Goal: Task Accomplishment & Management: Complete application form

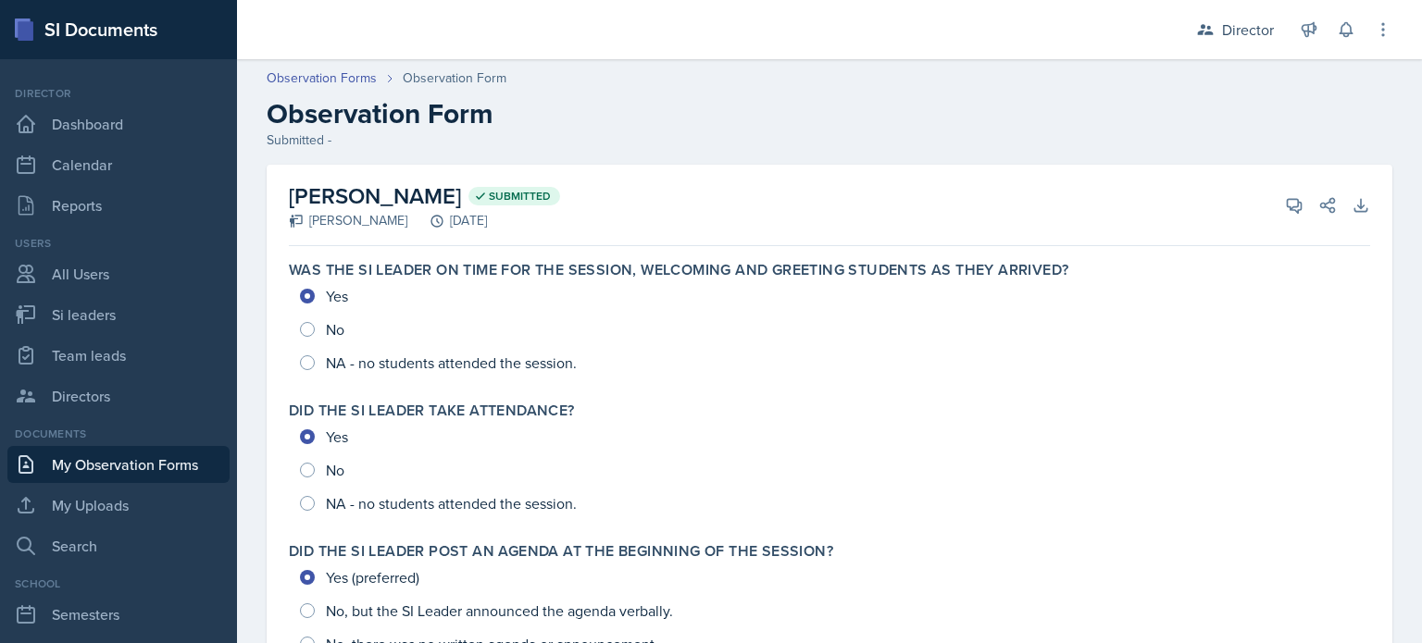
scroll to position [244, 0]
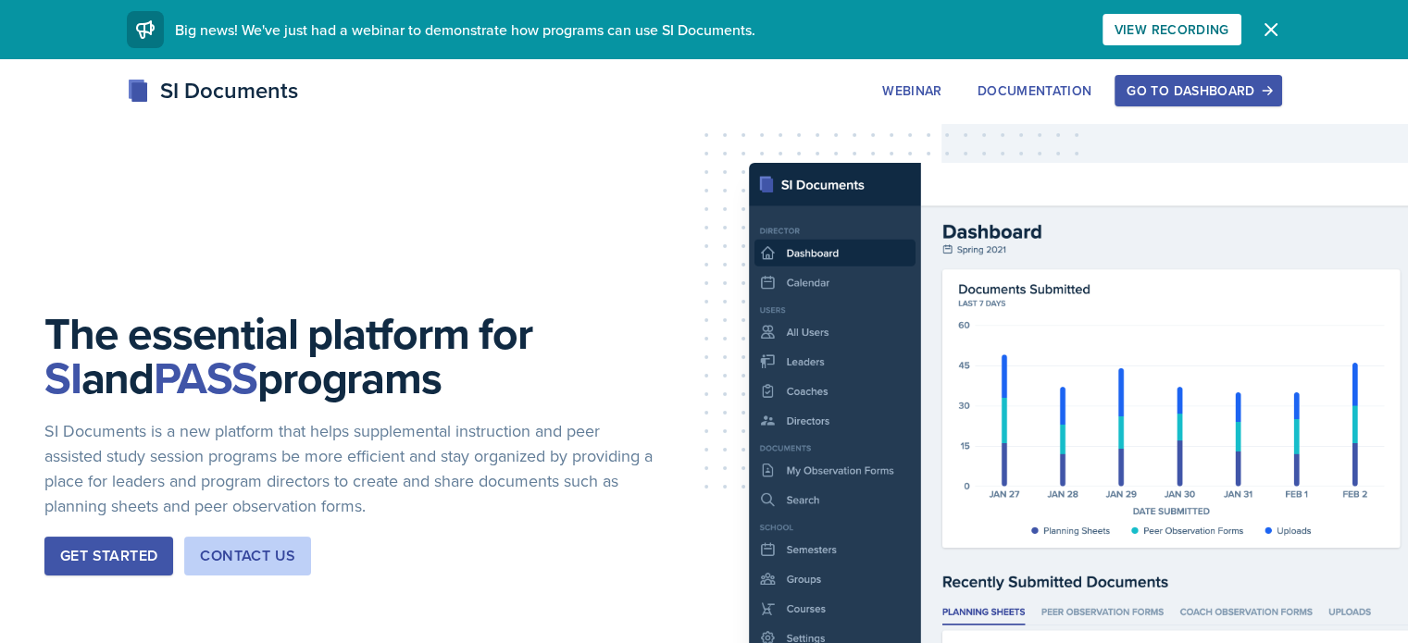
click at [1281, 101] on button "Go to Dashboard" at bounding box center [1197, 90] width 167 height 31
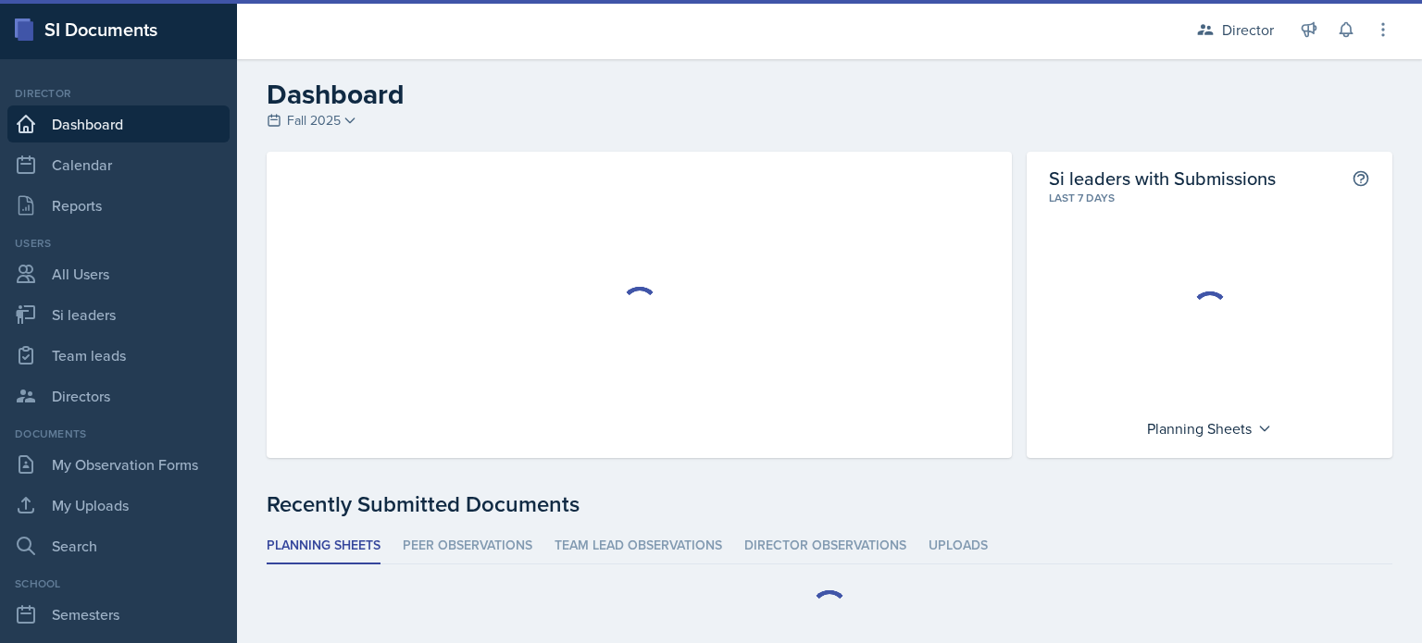
drag, startPoint x: 237, startPoint y: 45, endPoint x: 545, endPoint y: 89, distance: 311.3
click at [545, 89] on h2 "Dashboard" at bounding box center [830, 94] width 1126 height 33
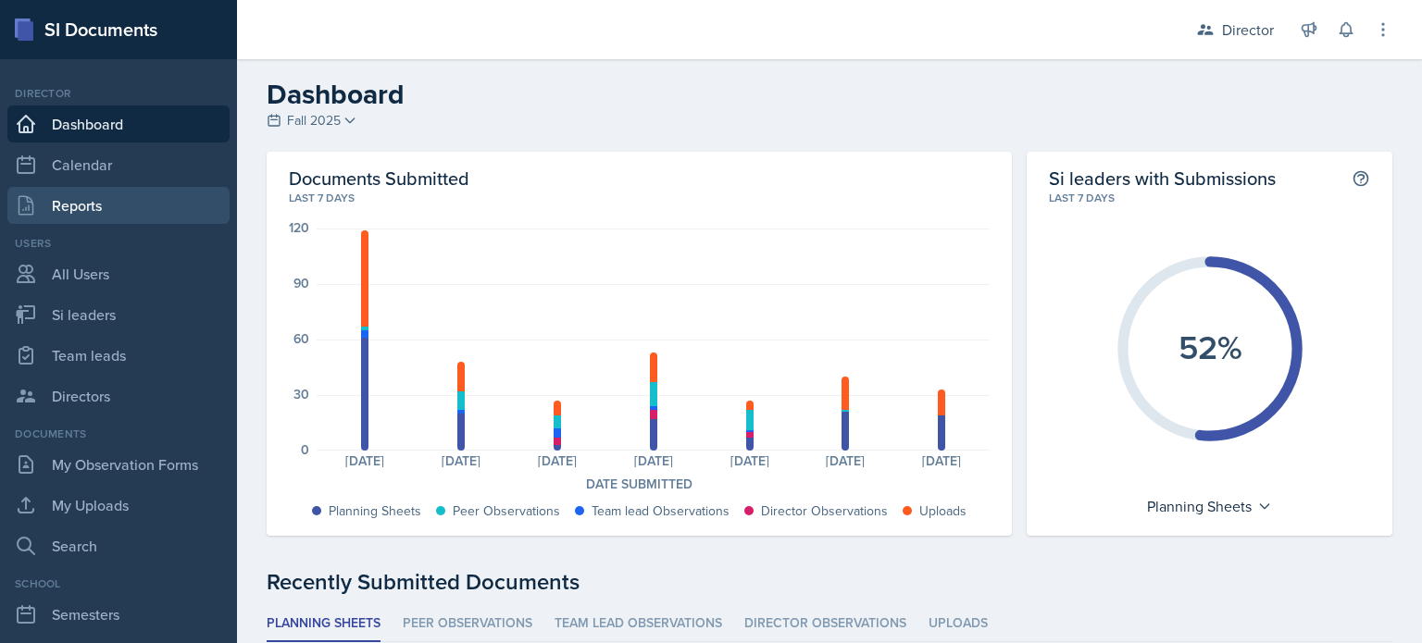
click at [88, 195] on link "Reports" at bounding box center [118, 205] width 222 height 37
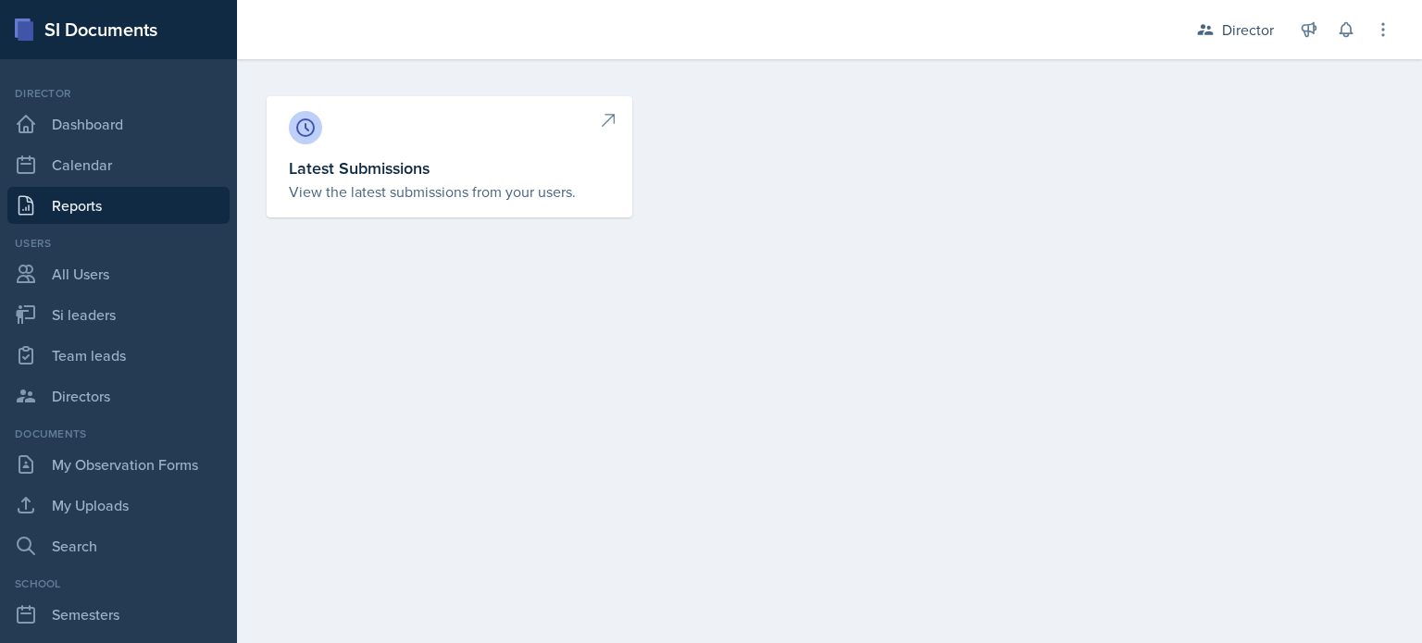
click at [379, 111] on div at bounding box center [449, 127] width 321 height 33
select select "1"
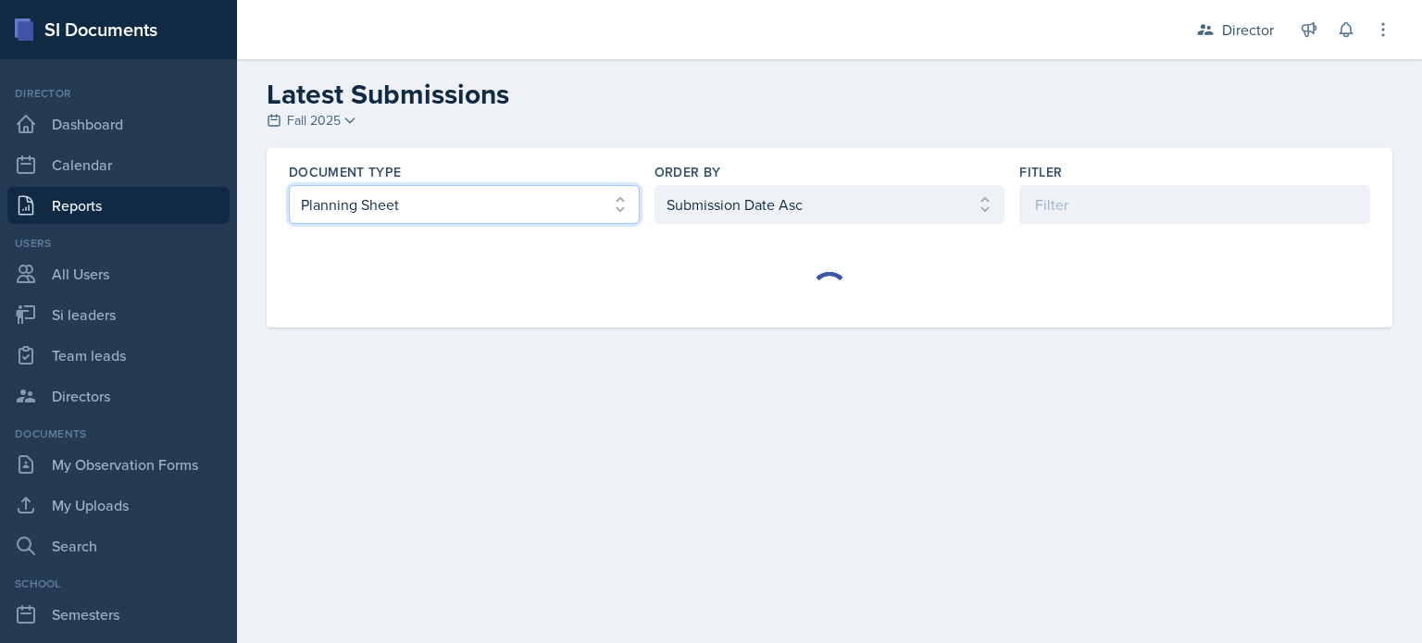
click at [419, 192] on select "Select document type Planning Sheet Peer Observation Form Team lead Observation…" at bounding box center [464, 204] width 351 height 39
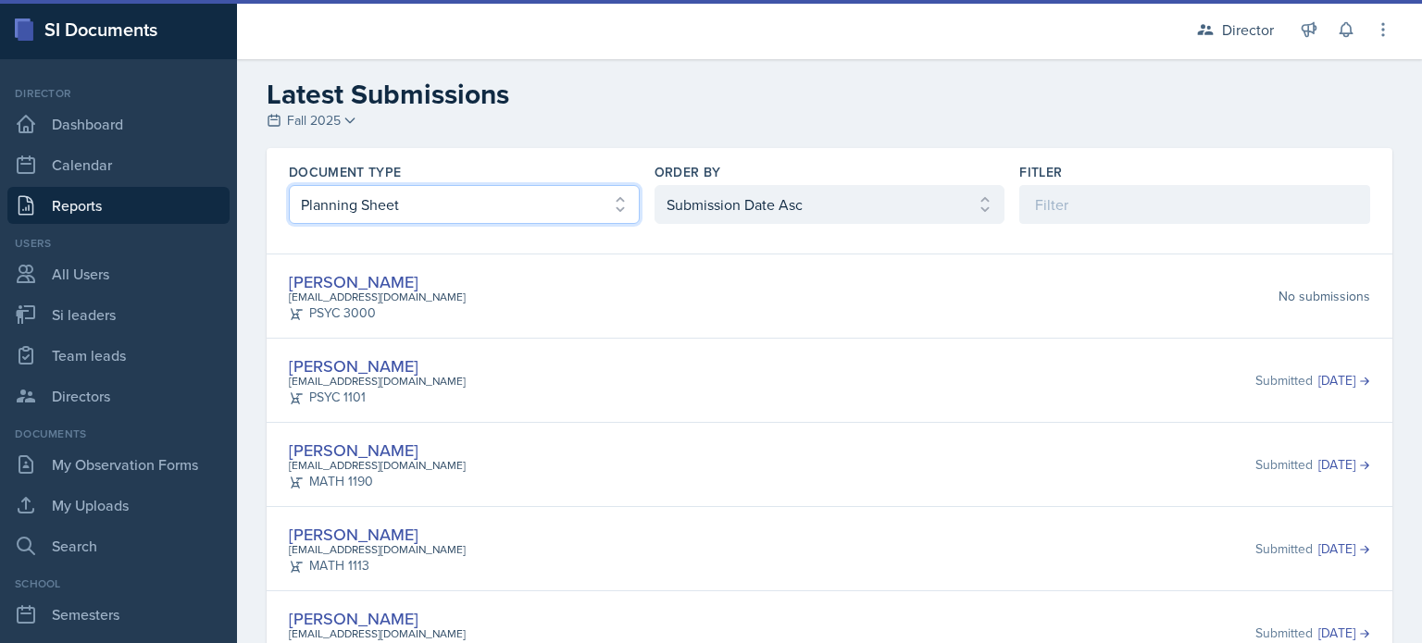
select select "2"
click at [289, 185] on select "Select document type Planning Sheet Peer Observation Form Team lead Observation…" at bounding box center [464, 204] width 351 height 39
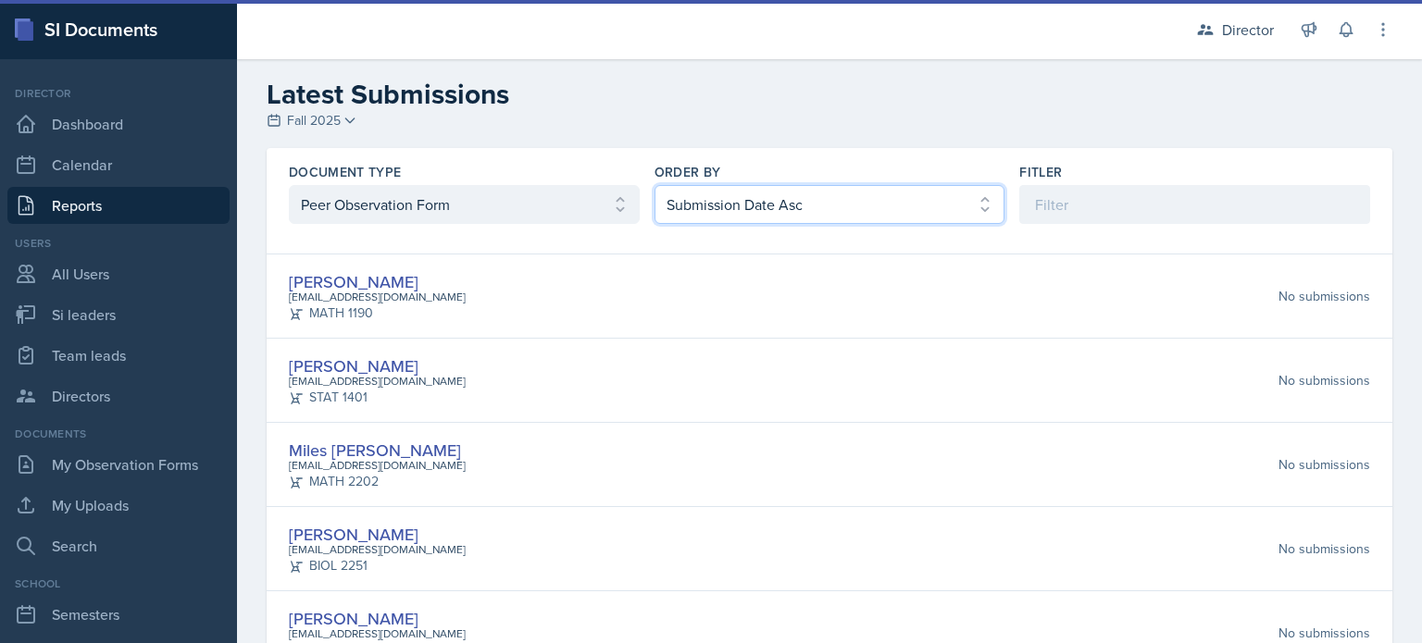
click at [691, 206] on select "Select order by Submission Date Asc Submission Date Desc User Last Name" at bounding box center [829, 204] width 351 height 39
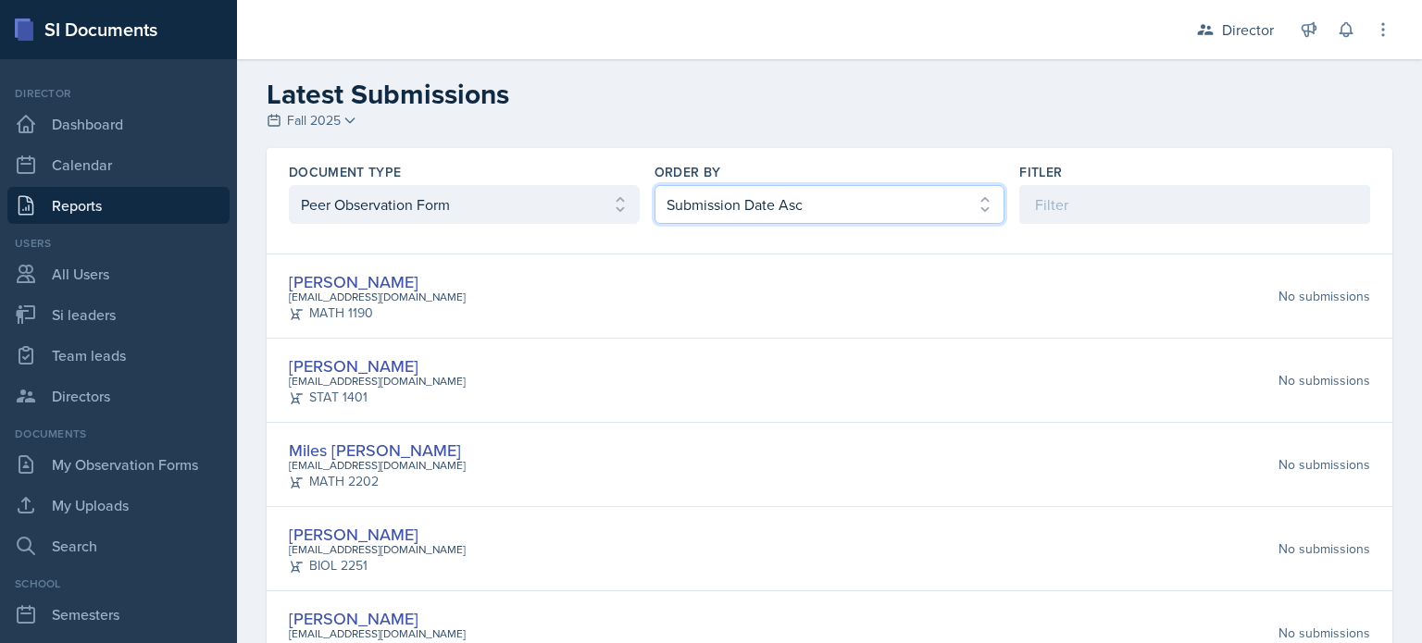
select select "2"
click at [654, 185] on select "Select order by Submission Date Asc Submission Date Desc User Last Name" at bounding box center [829, 204] width 351 height 39
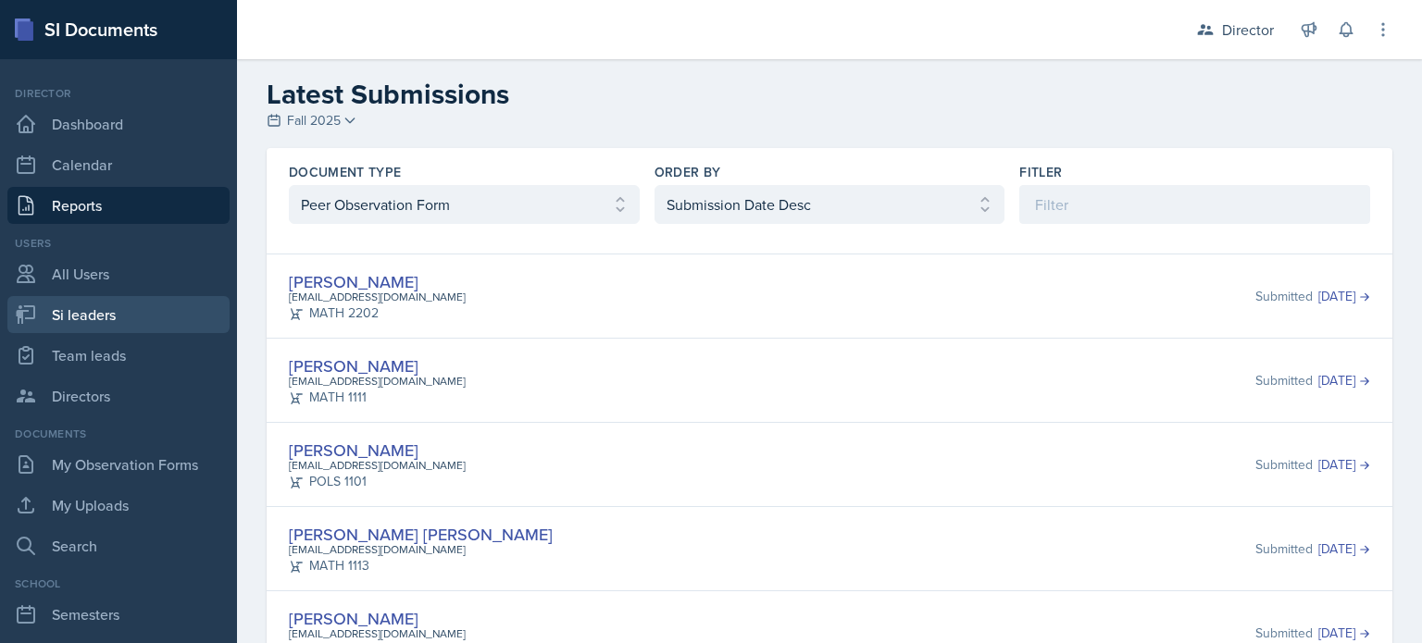
click at [170, 317] on link "Si leaders" at bounding box center [118, 314] width 222 height 37
select select "2bed604d-1099-4043-b1bc-2365e8740244"
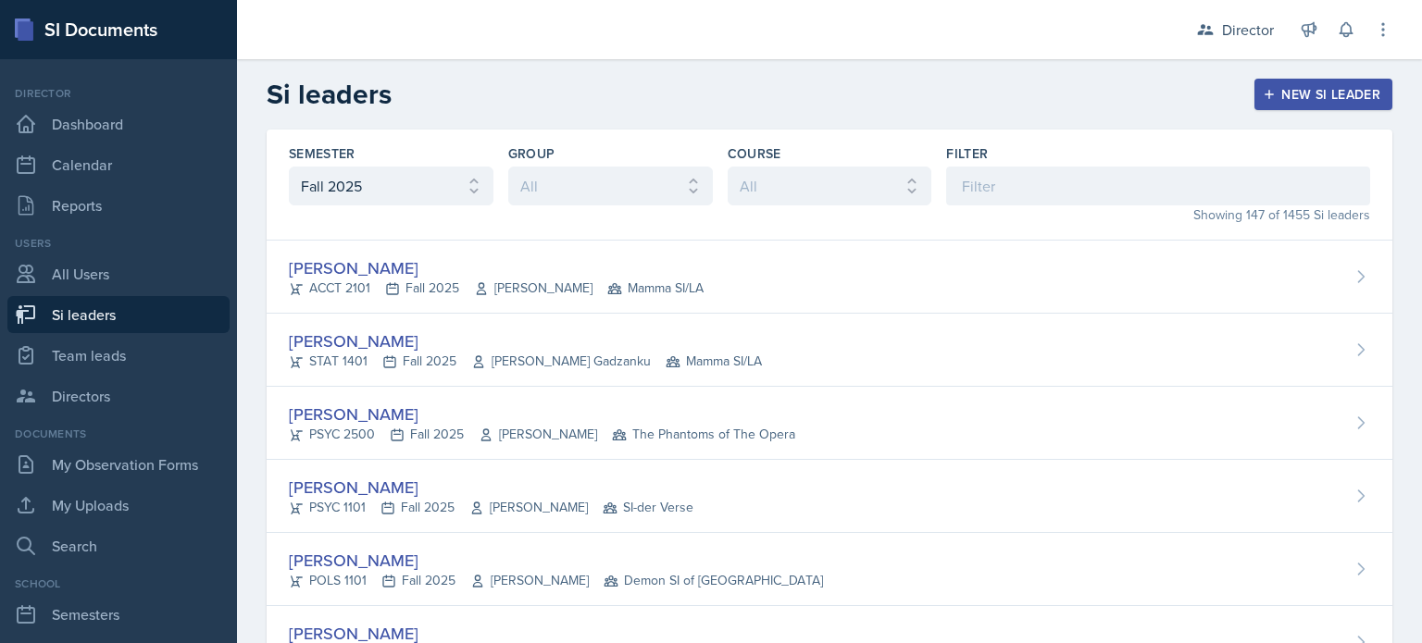
click at [1000, 165] on div "Filter" at bounding box center [1158, 174] width 424 height 61
click at [990, 180] on input at bounding box center [1158, 186] width 424 height 39
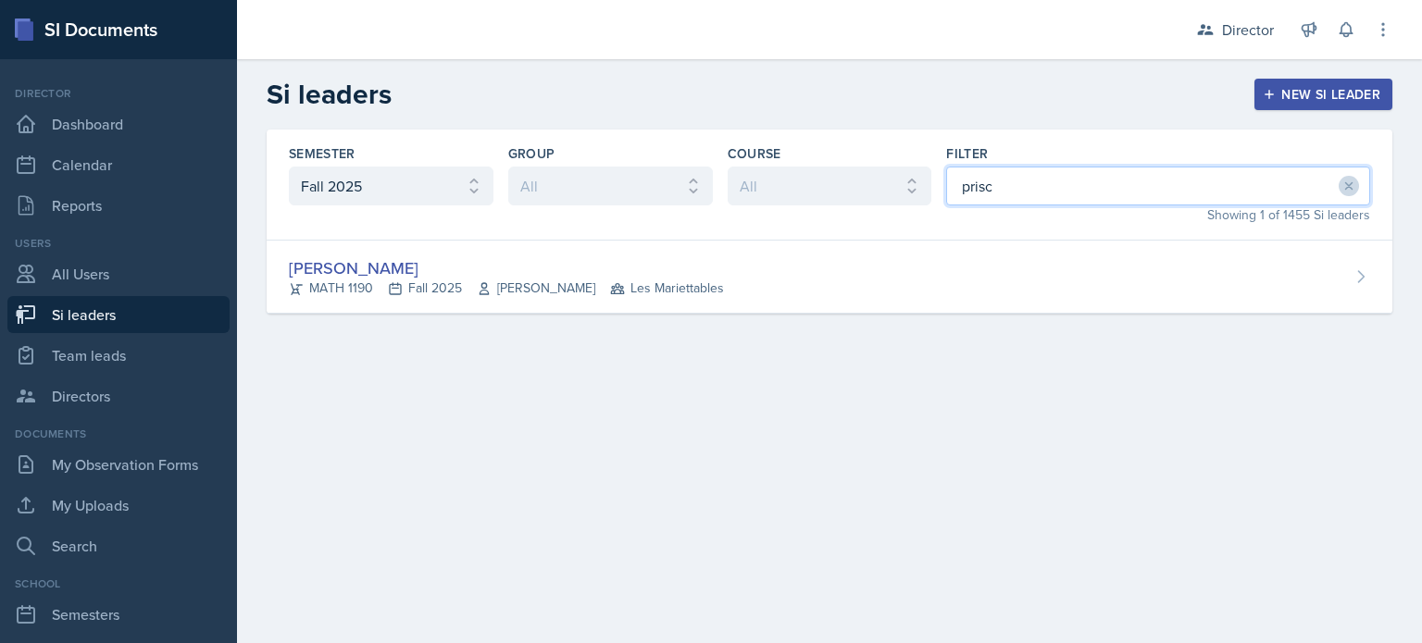
click at [966, 197] on input "prisc" at bounding box center [1158, 186] width 424 height 39
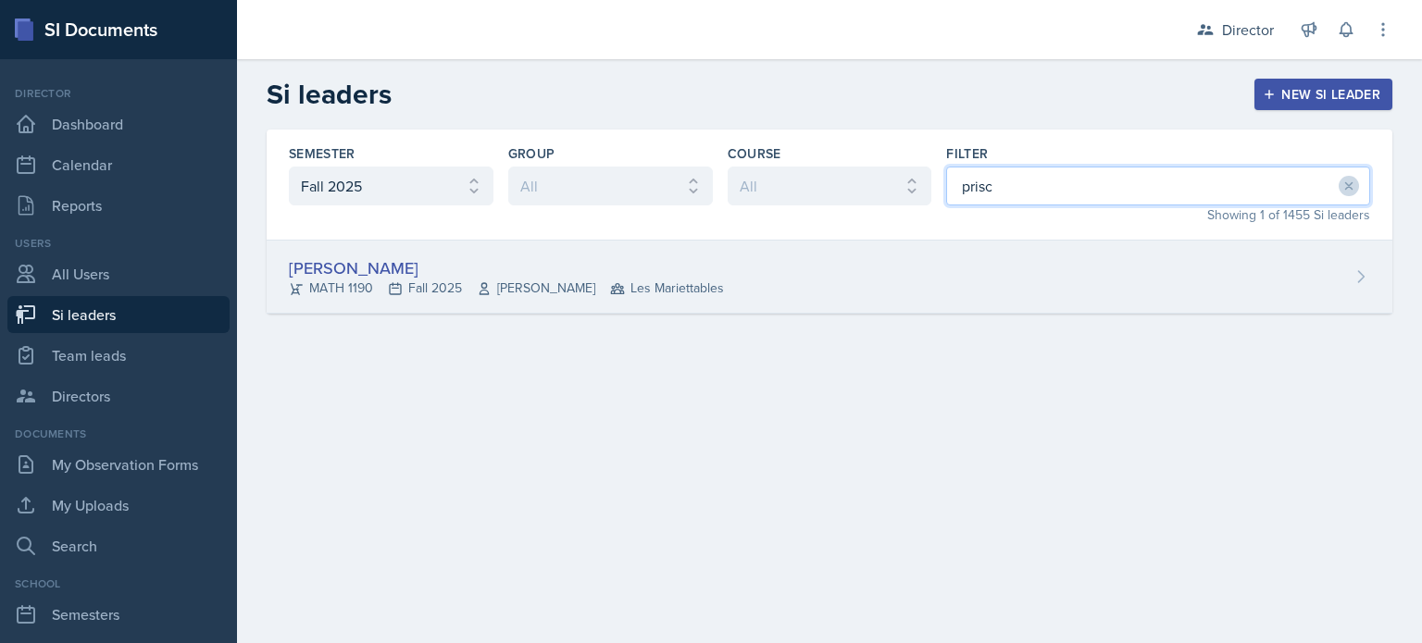
type input "prisc"
click at [870, 243] on div "Prisca Andoh MATH 1190 Fall 2025 Neda Yazdianpour Les Mariettables" at bounding box center [830, 277] width 1126 height 73
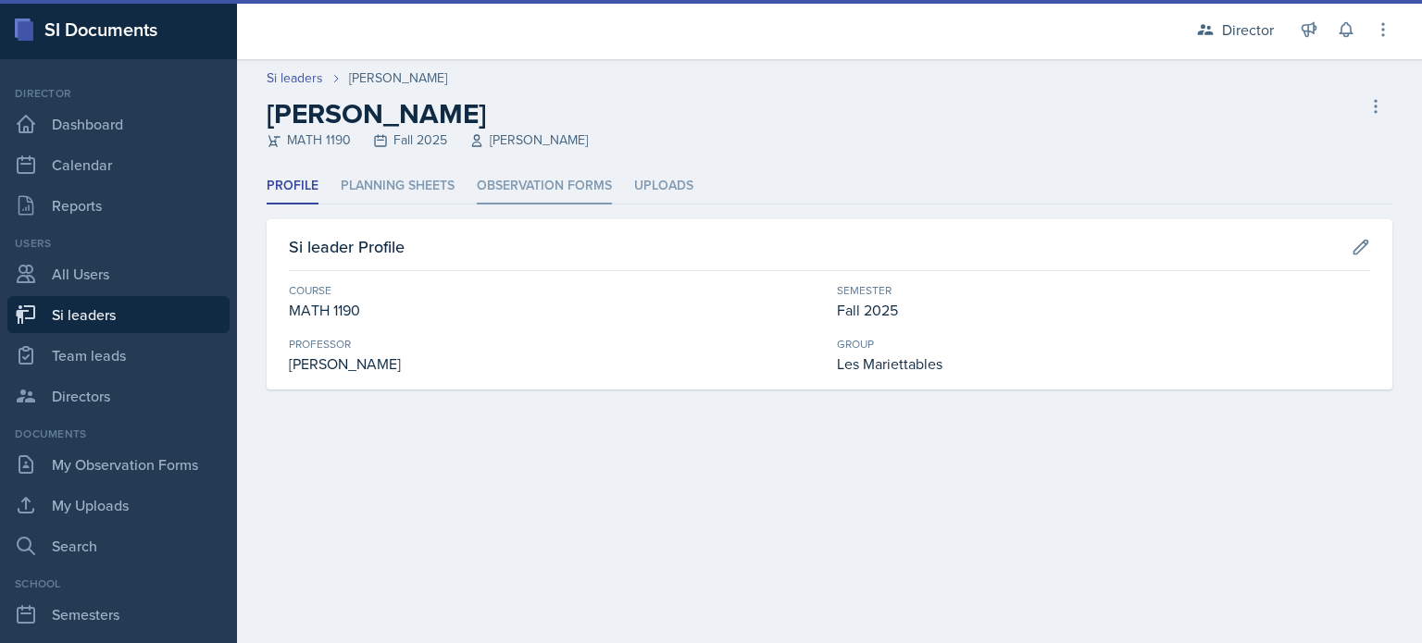
click at [478, 169] on li "Observation Forms" at bounding box center [544, 186] width 135 height 36
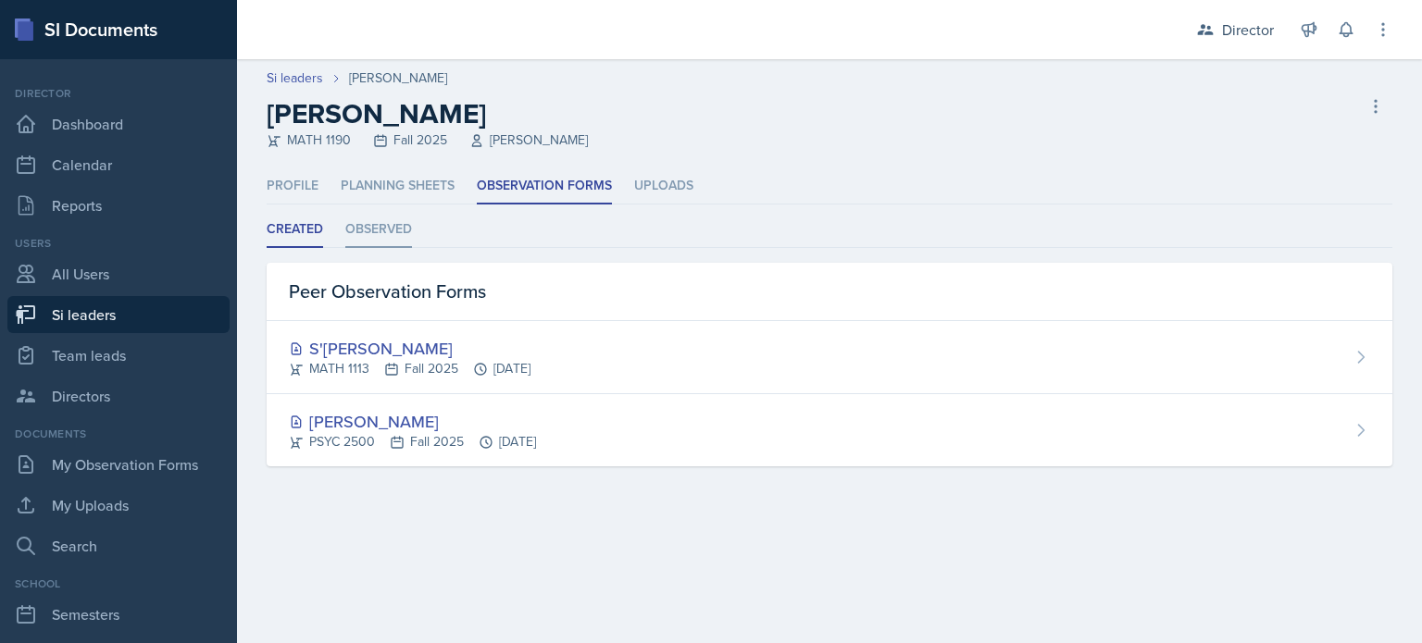
click at [381, 239] on li "Observed" at bounding box center [378, 230] width 67 height 36
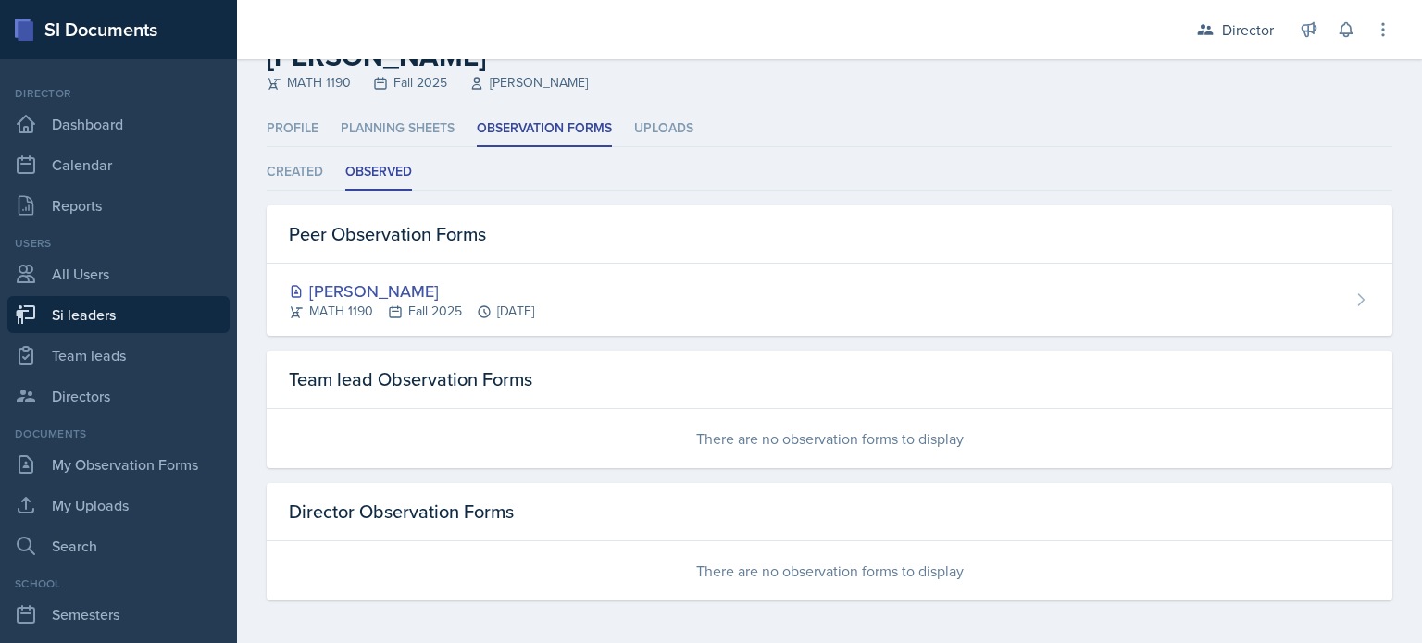
scroll to position [56, 0]
click at [170, 301] on link "Si leaders" at bounding box center [118, 314] width 222 height 37
select select "2bed604d-1099-4043-b1bc-2365e8740244"
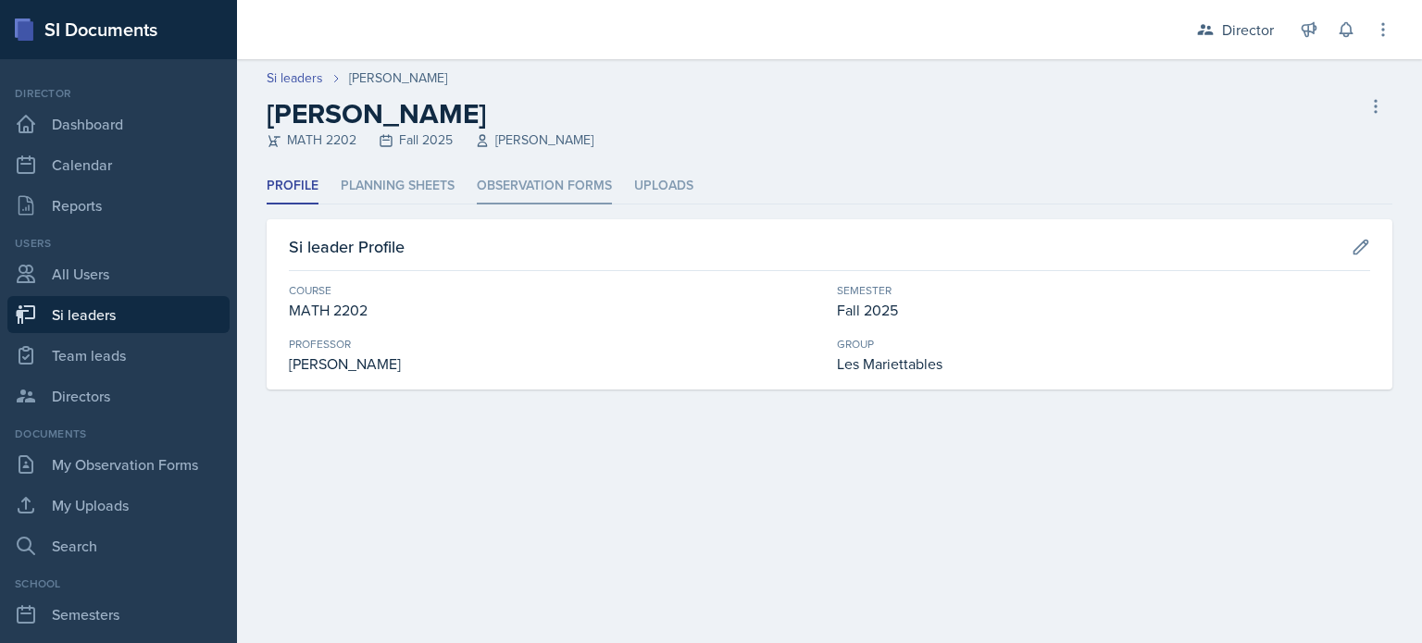
click at [562, 195] on li "Observation Forms" at bounding box center [544, 186] width 135 height 36
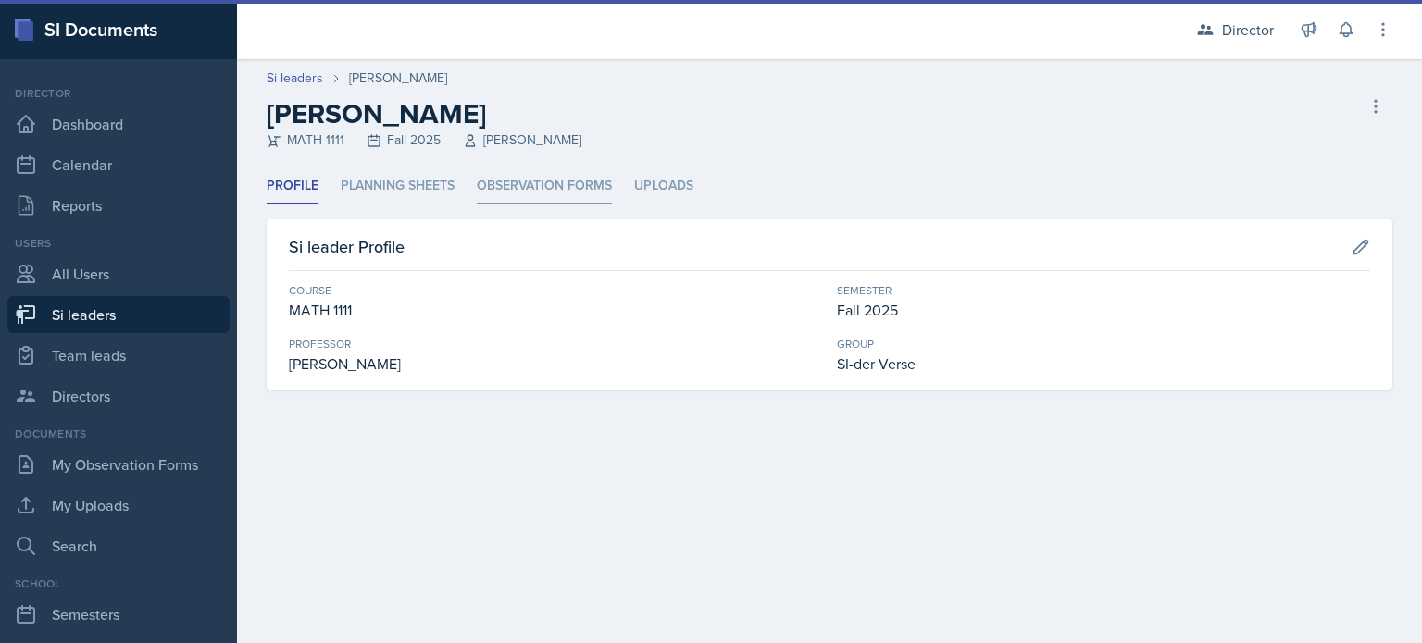
click at [564, 192] on li "Observation Forms" at bounding box center [544, 186] width 135 height 36
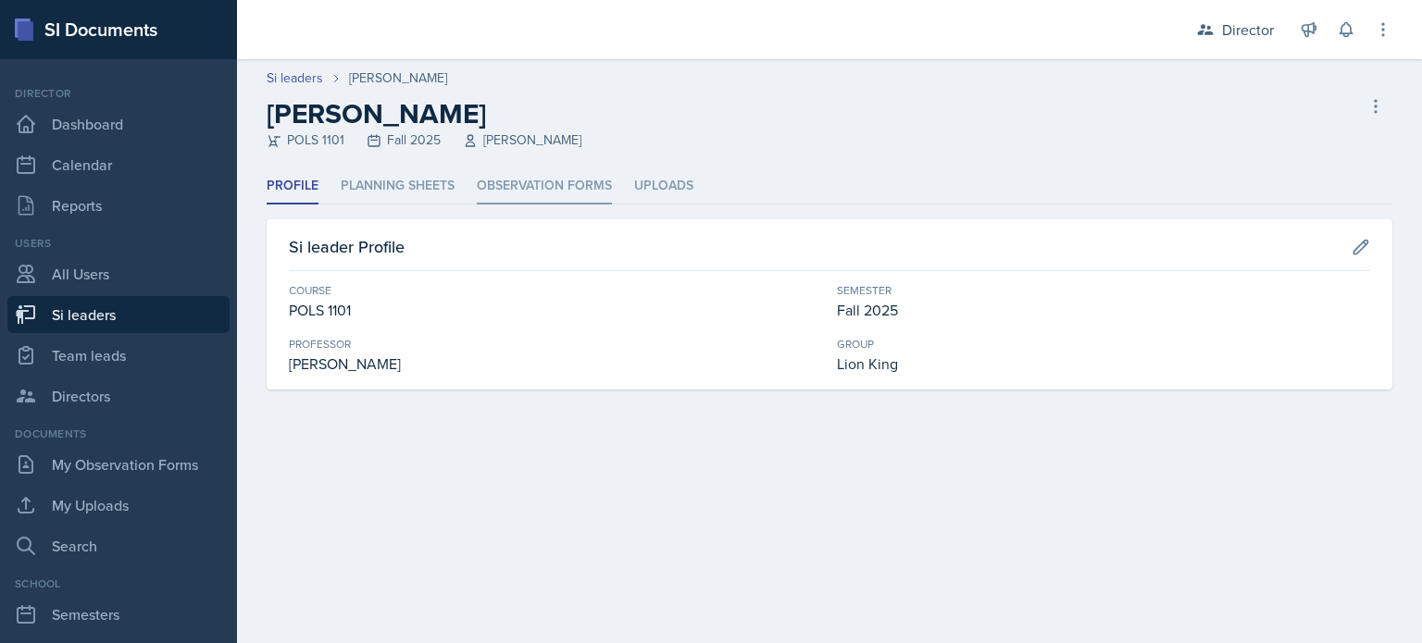
click at [504, 196] on li "Observation Forms" at bounding box center [544, 186] width 135 height 36
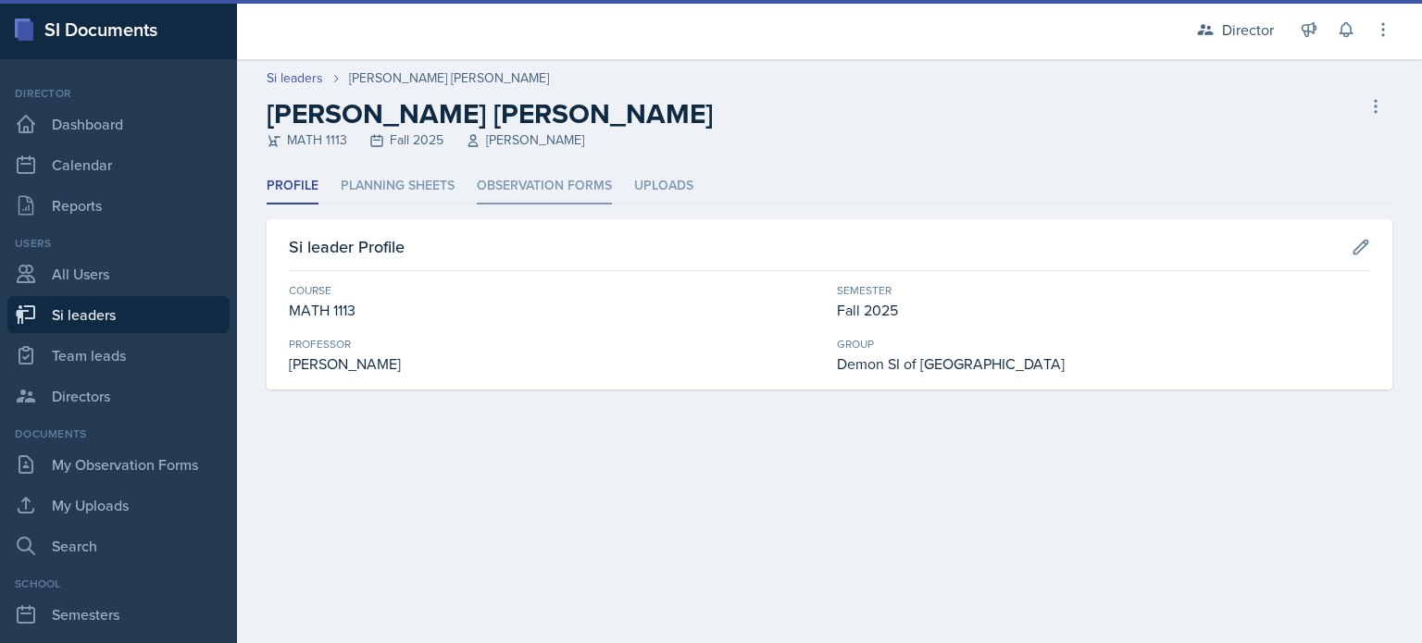
click at [579, 191] on li "Observation Forms" at bounding box center [544, 186] width 135 height 36
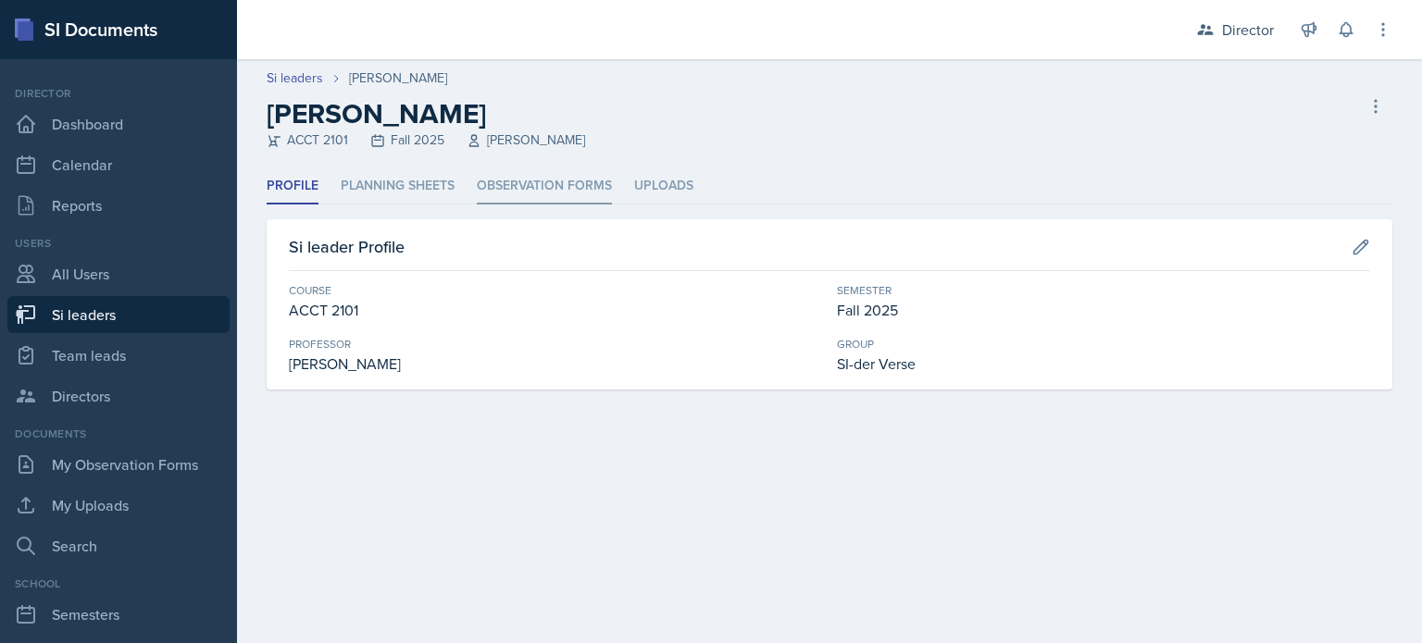
click at [563, 195] on li "Observation Forms" at bounding box center [544, 186] width 135 height 36
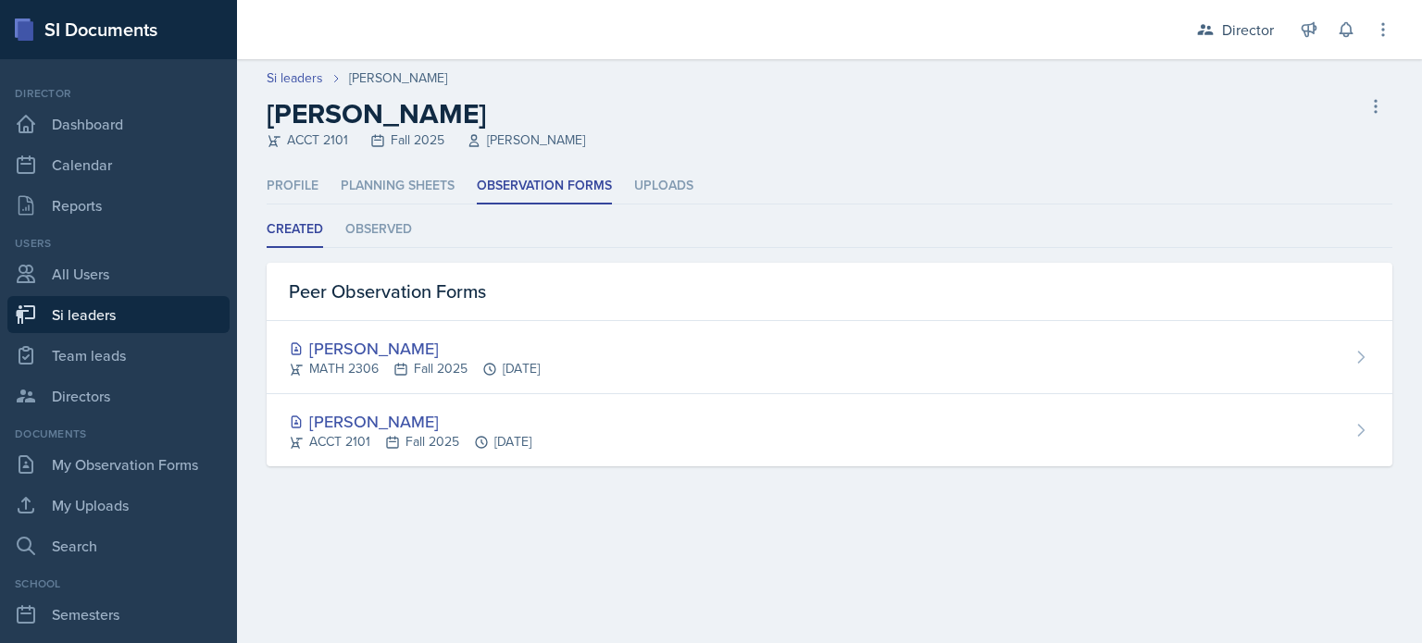
drag, startPoint x: 123, startPoint y: 318, endPoint x: 440, endPoint y: 43, distance: 419.9
click at [123, 318] on link "Si leaders" at bounding box center [118, 314] width 222 height 37
select select "2bed604d-1099-4043-b1bc-2365e8740244"
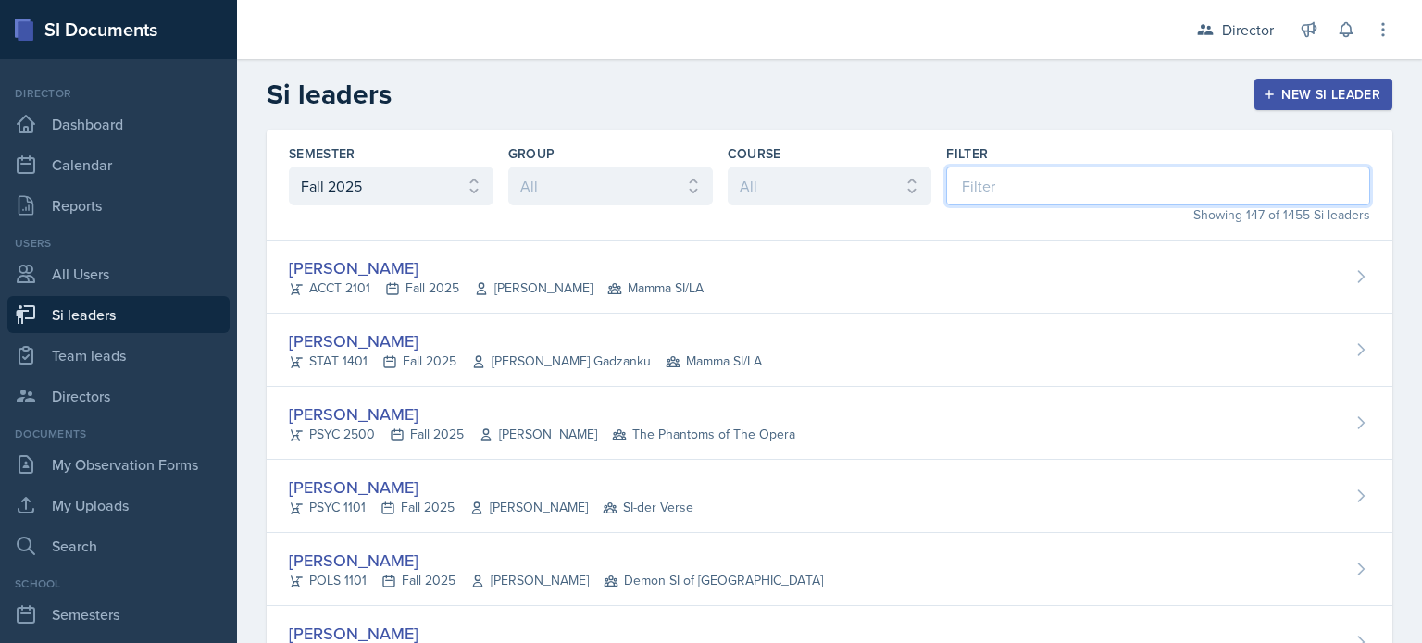
click at [973, 182] on input at bounding box center [1158, 186] width 424 height 39
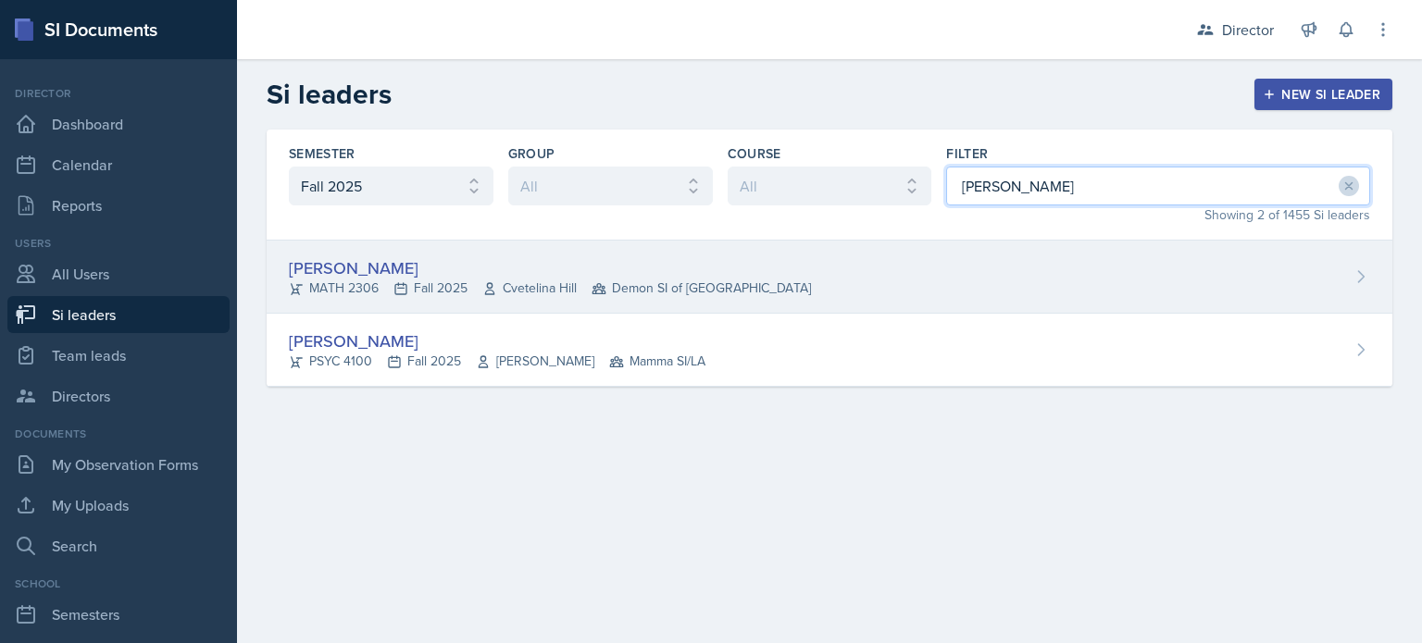
type input "julian"
click at [826, 252] on div "Julian Jahde MATH 2306 Fall 2025 Cvetelina Hill Demon SI of Fleet Street" at bounding box center [830, 277] width 1126 height 73
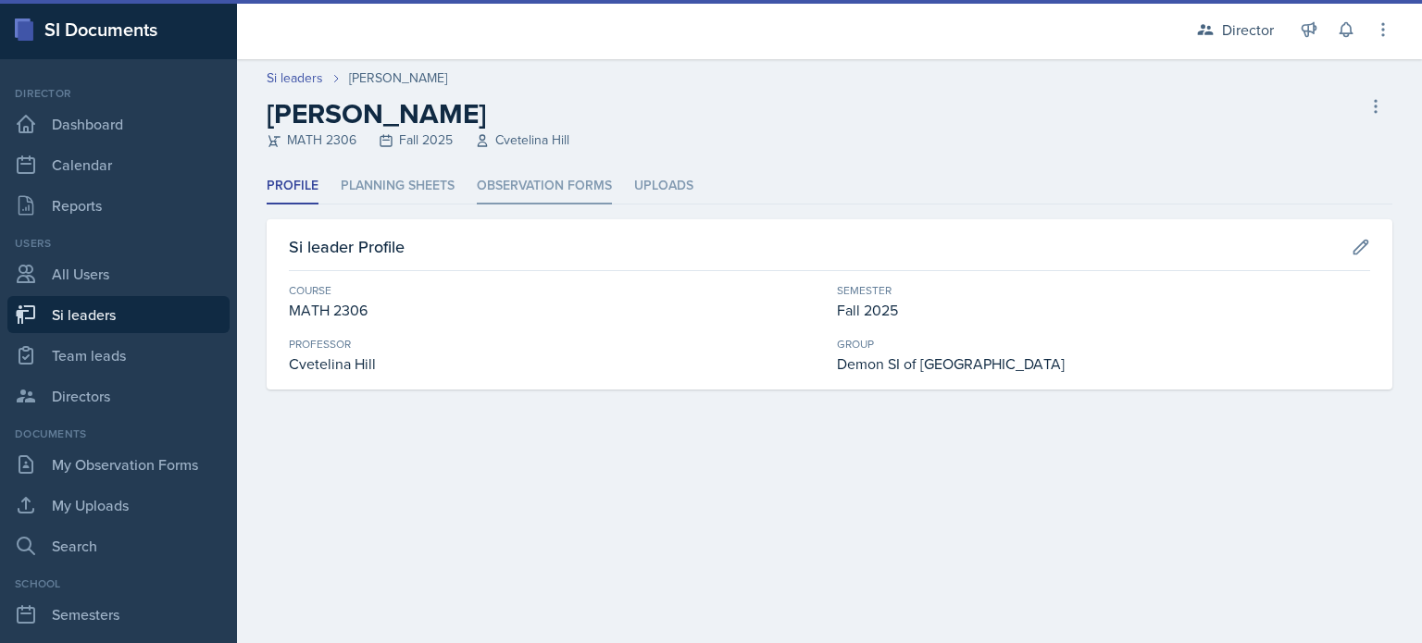
click at [538, 177] on li "Observation Forms" at bounding box center [544, 186] width 135 height 36
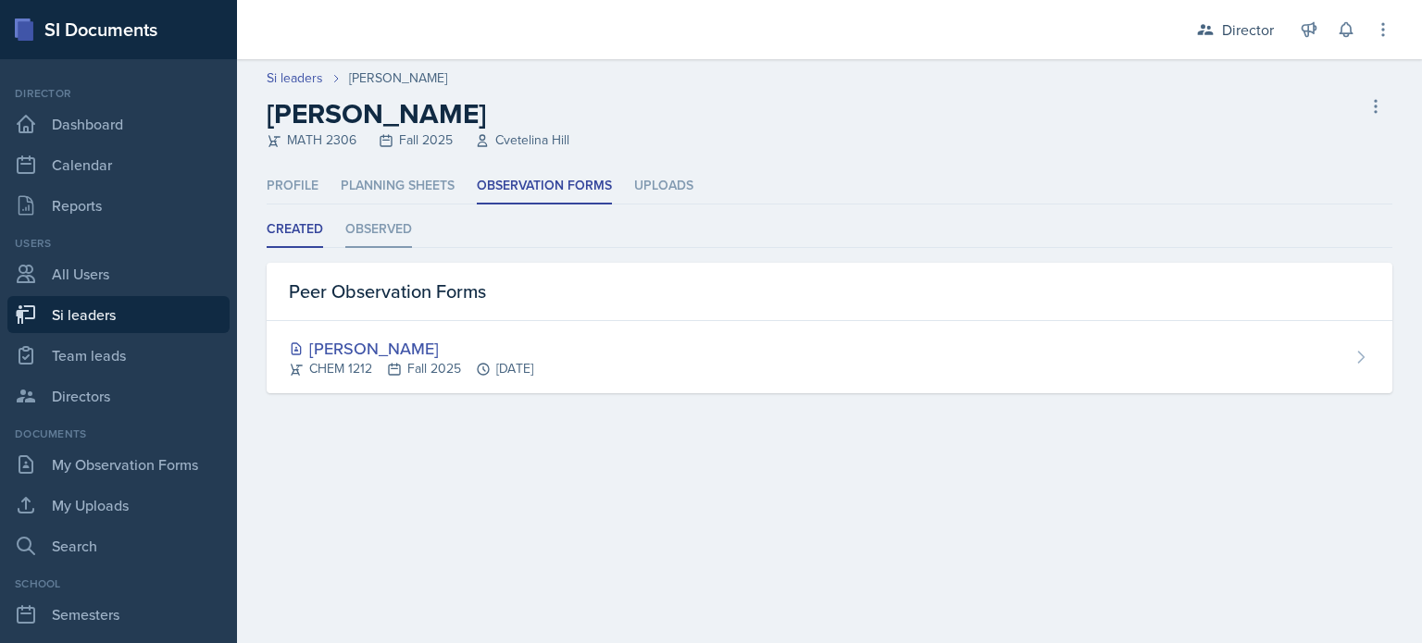
click at [390, 236] on li "Observed" at bounding box center [378, 230] width 67 height 36
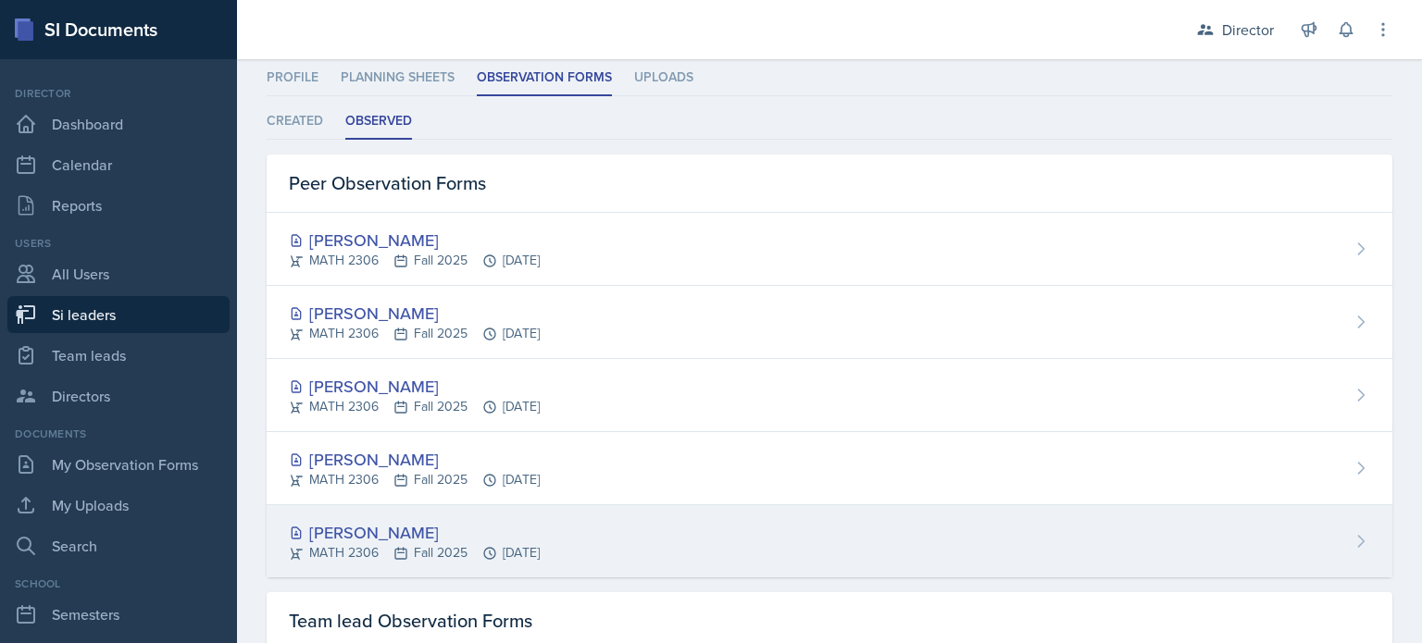
scroll to position [107, 0]
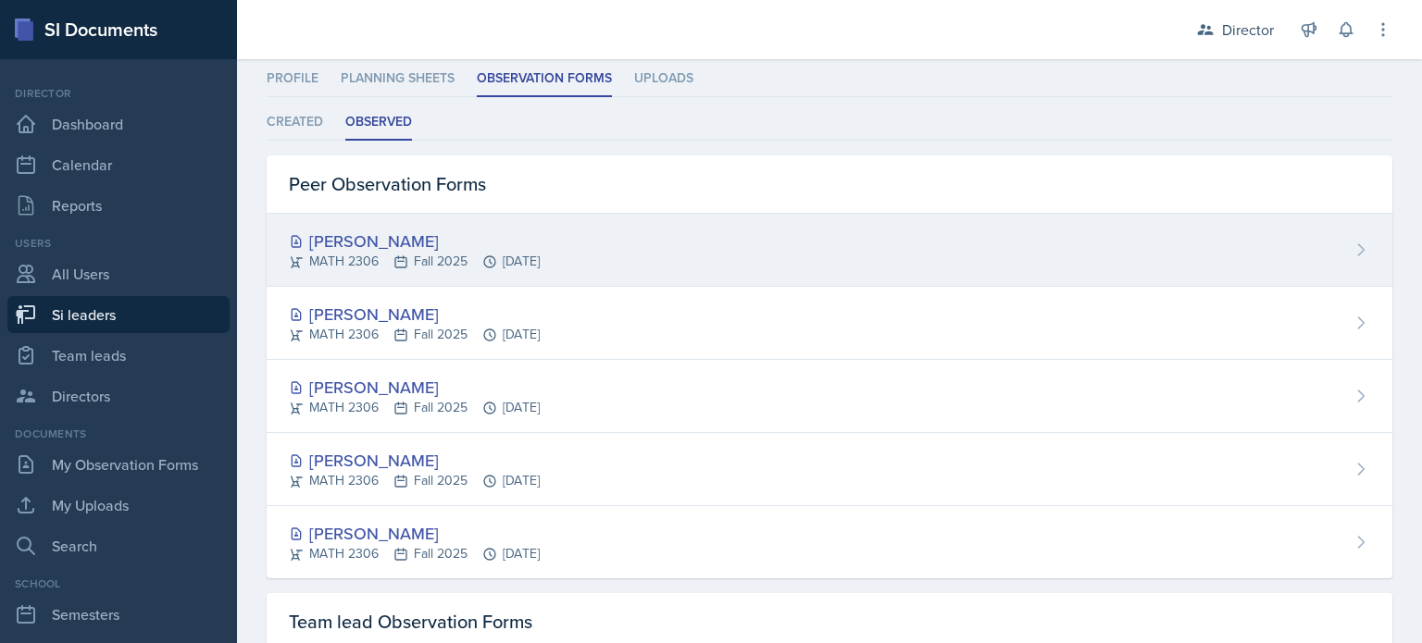
click at [407, 273] on div "Julian Jahde MATH 2306 Fall 2025 Oct 10th, 2025" at bounding box center [830, 250] width 1126 height 73
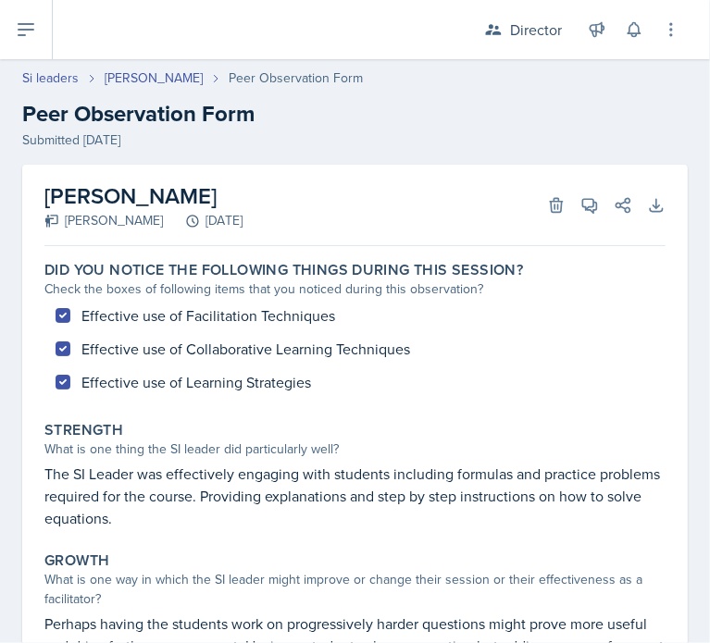
select select "Observation Forms"
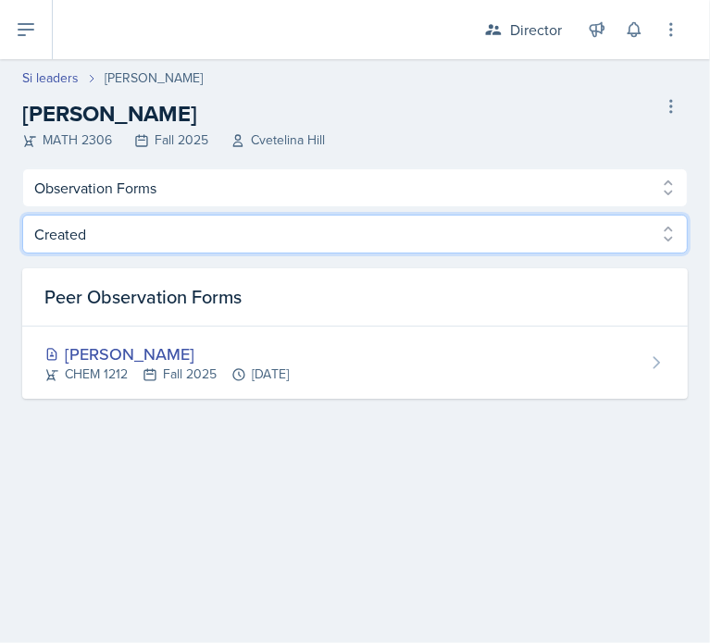
click at [126, 215] on select "Created Observed" at bounding box center [355, 234] width 666 height 39
select select "Observed"
click at [22, 215] on select "Created Observed" at bounding box center [355, 234] width 666 height 39
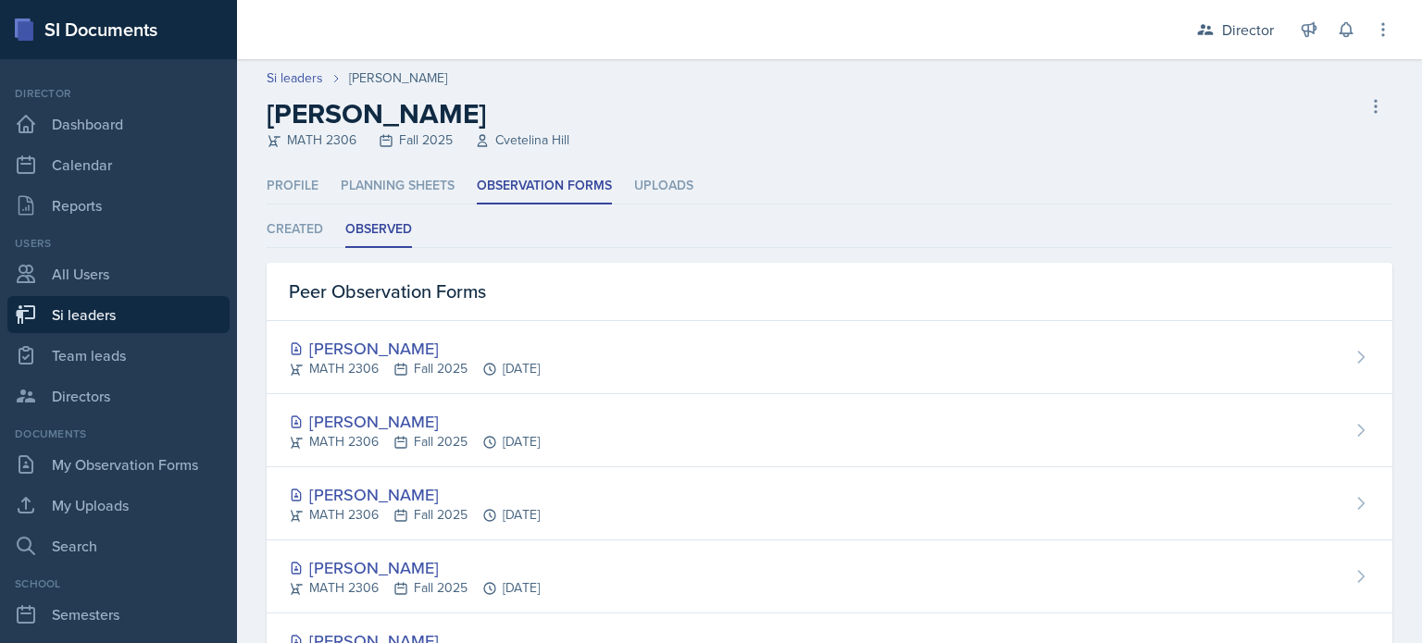
click at [338, 184] on ul "Profile Planning Sheets Observation Forms Uploads" at bounding box center [830, 186] width 1126 height 36
click at [386, 181] on li "Planning Sheets" at bounding box center [398, 186] width 114 height 36
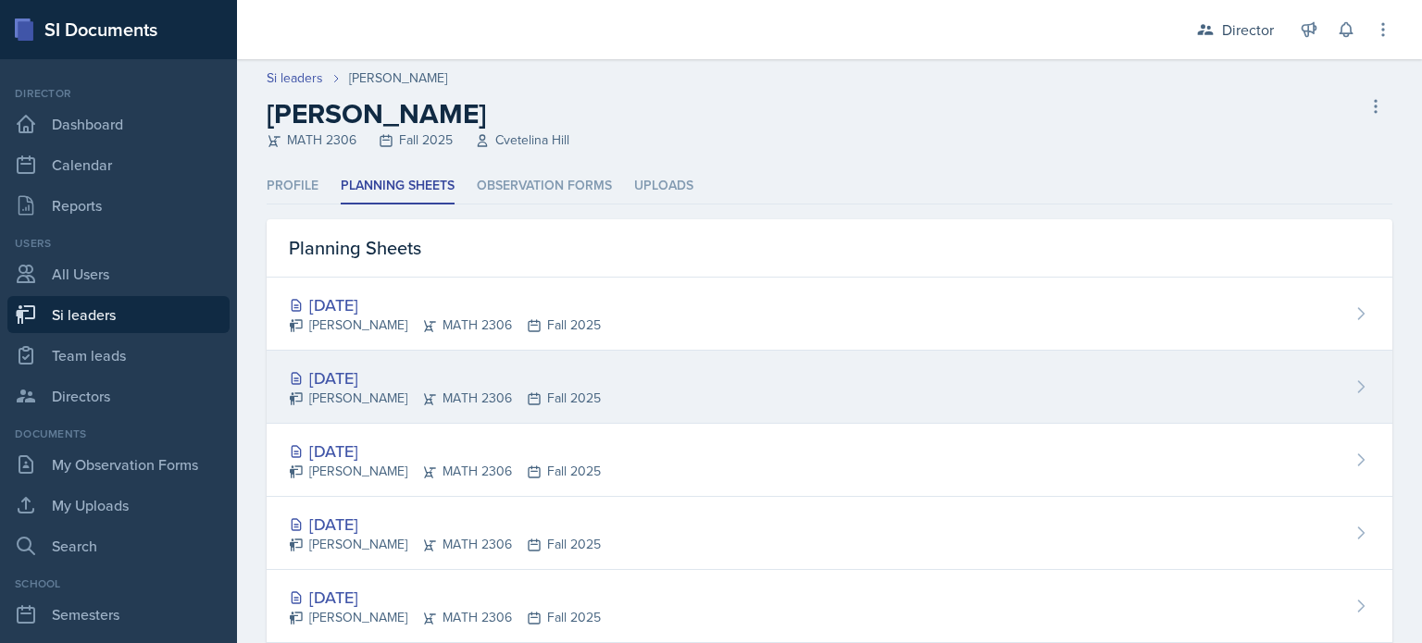
click at [413, 415] on div "Oct 9th, 2025 Julian Jahde MATH 2306 Fall 2025" at bounding box center [830, 387] width 1126 height 73
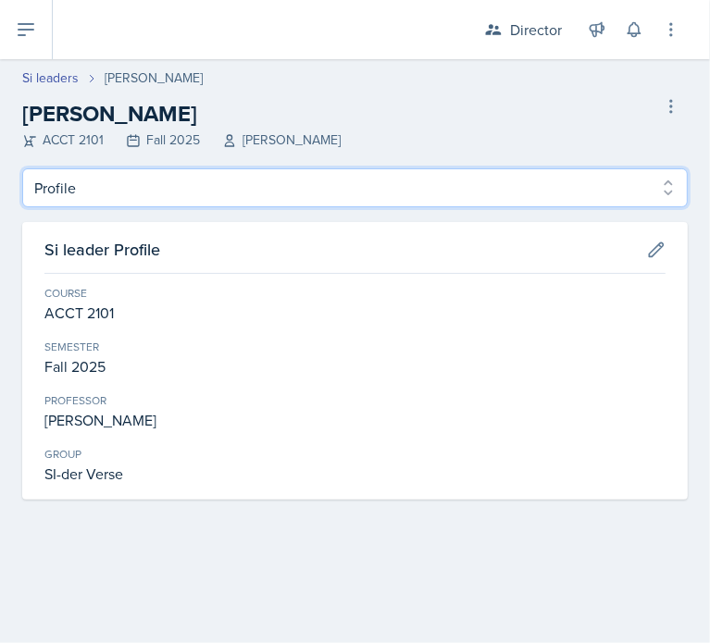
click at [106, 172] on select "Profile Planning Sheets Observation Forms Uploads" at bounding box center [355, 187] width 666 height 39
select select "Observation Forms"
click at [22, 168] on select "Profile Planning Sheets Observation Forms Uploads" at bounding box center [355, 187] width 666 height 39
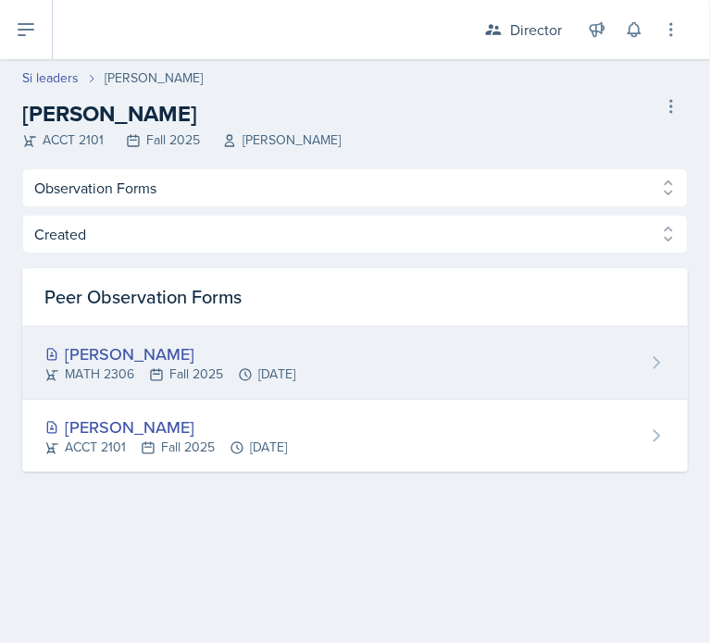
click at [130, 351] on div "[PERSON_NAME]" at bounding box center [169, 354] width 251 height 25
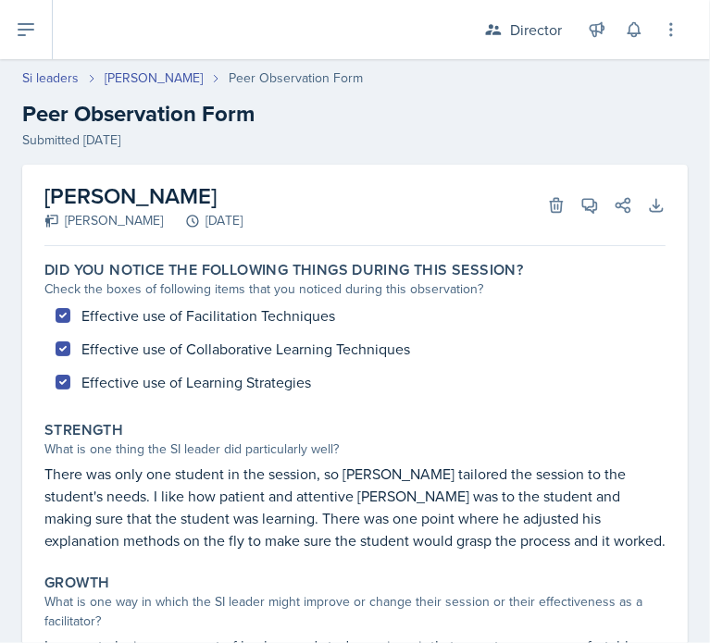
click at [243, 195] on h2 "[PERSON_NAME]" at bounding box center [143, 196] width 198 height 33
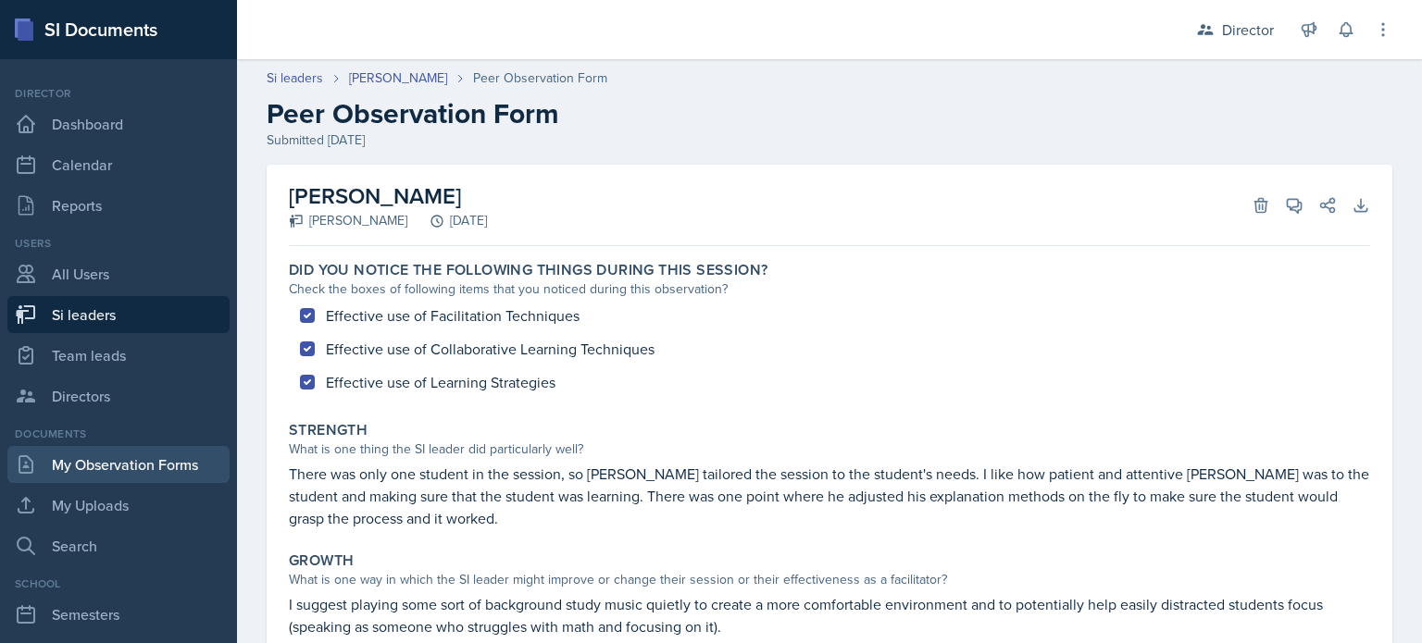
click at [123, 473] on link "My Observation Forms" at bounding box center [118, 464] width 222 height 37
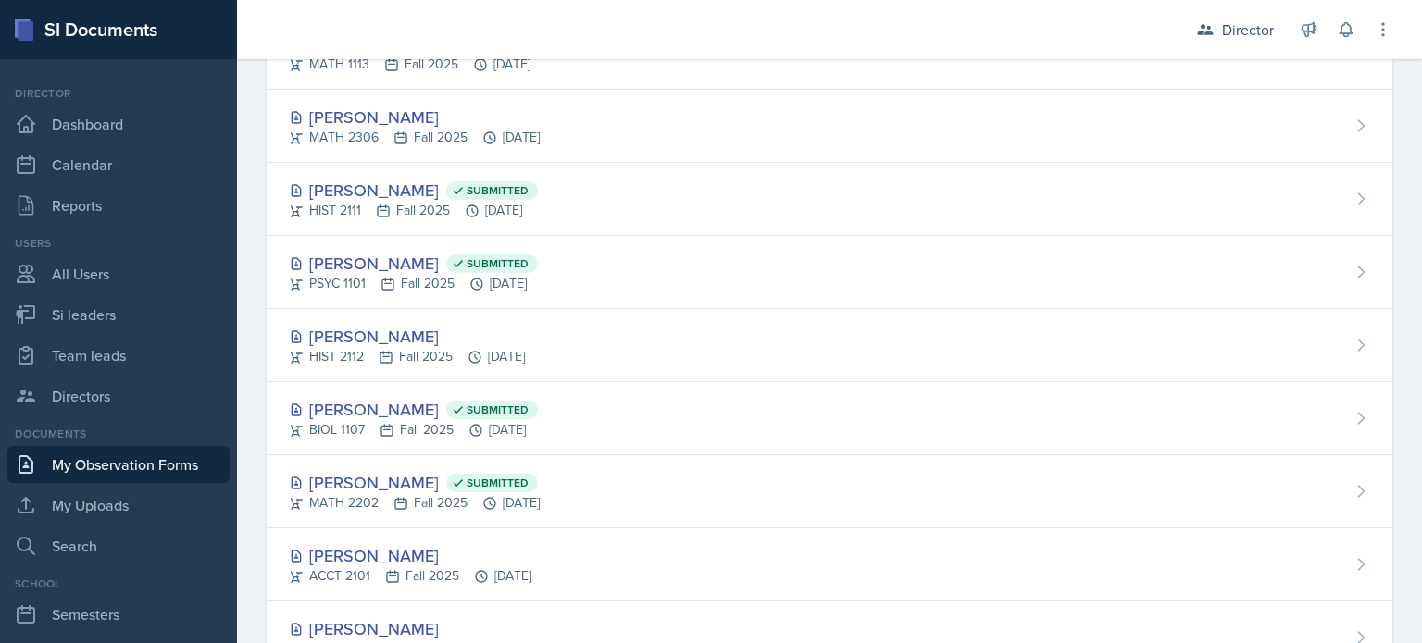
scroll to position [685, 0]
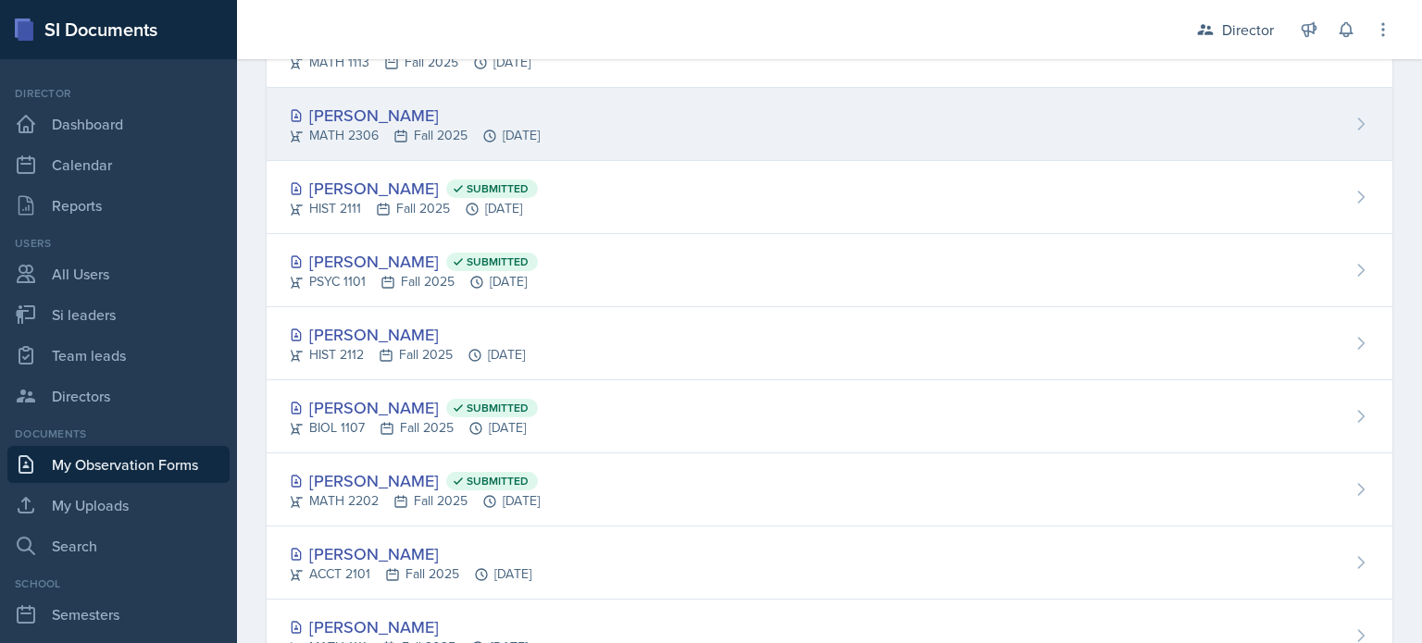
click at [453, 140] on div "MATH 2306 Fall 2025 Oct 9th, 2025" at bounding box center [414, 135] width 251 height 19
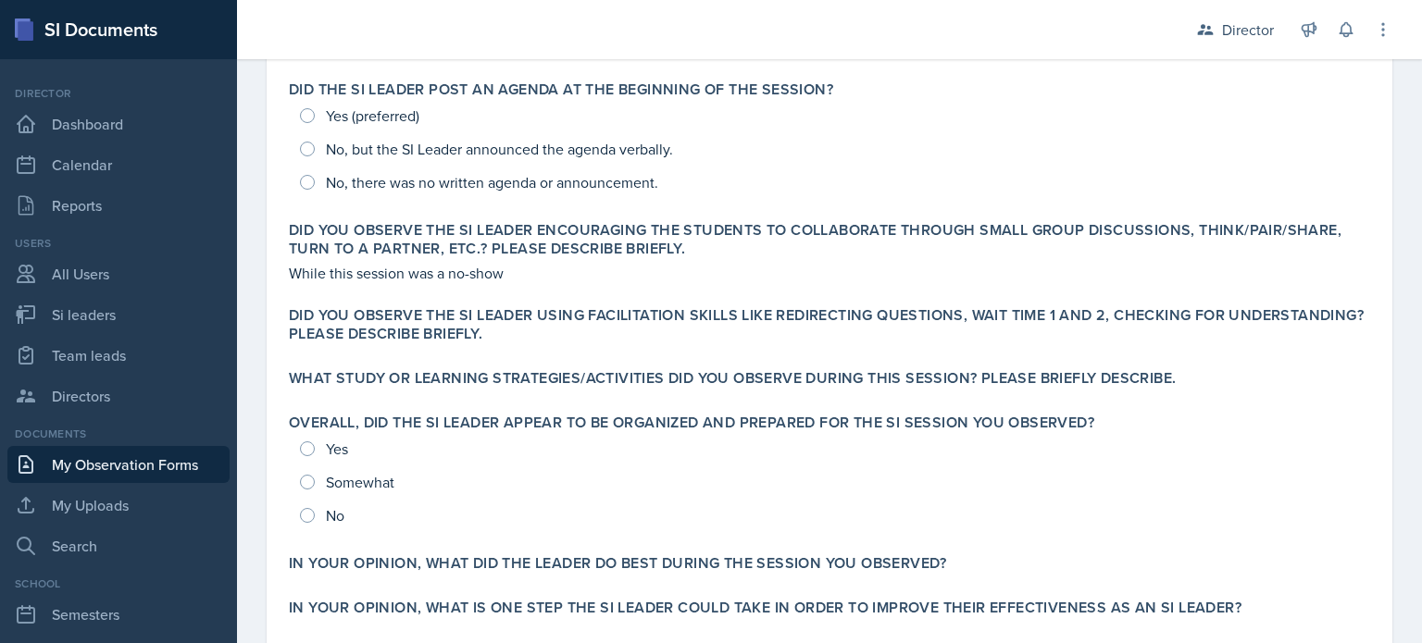
scroll to position [474, 0]
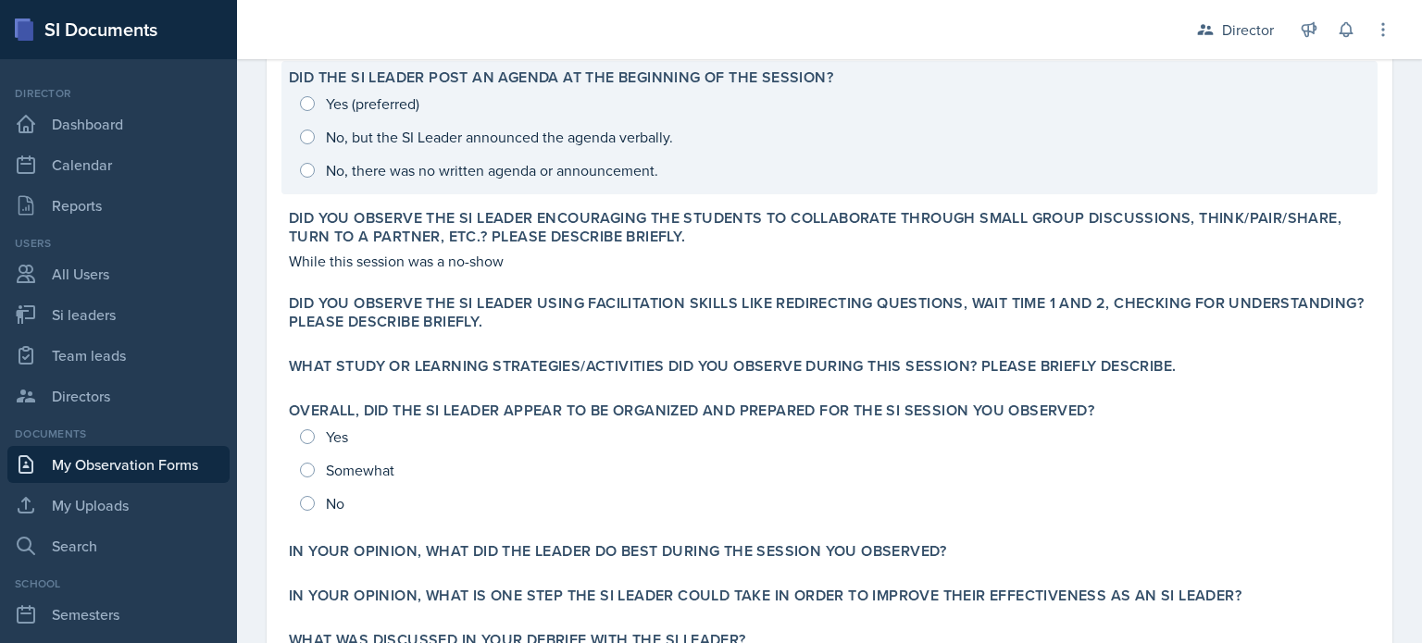
click at [548, 118] on div "Yes (preferred) No, but the SI Leader announced the agenda verbally. No, there …" at bounding box center [829, 137] width 1081 height 100
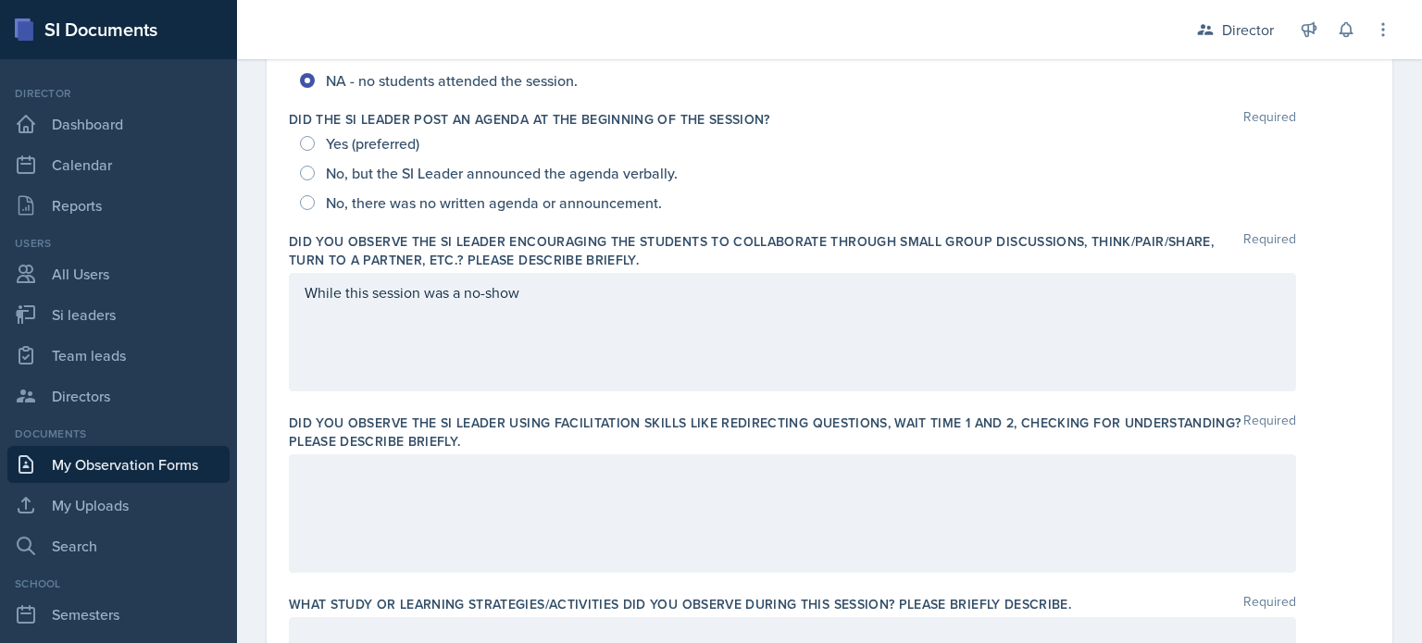
scroll to position [404, 0]
click at [429, 176] on span "No, but the SI Leader announced the agenda verbally." at bounding box center [502, 175] width 352 height 19
click at [315, 176] on input "No, but the SI Leader announced the agenda verbally." at bounding box center [307, 175] width 15 height 15
radio input "true"
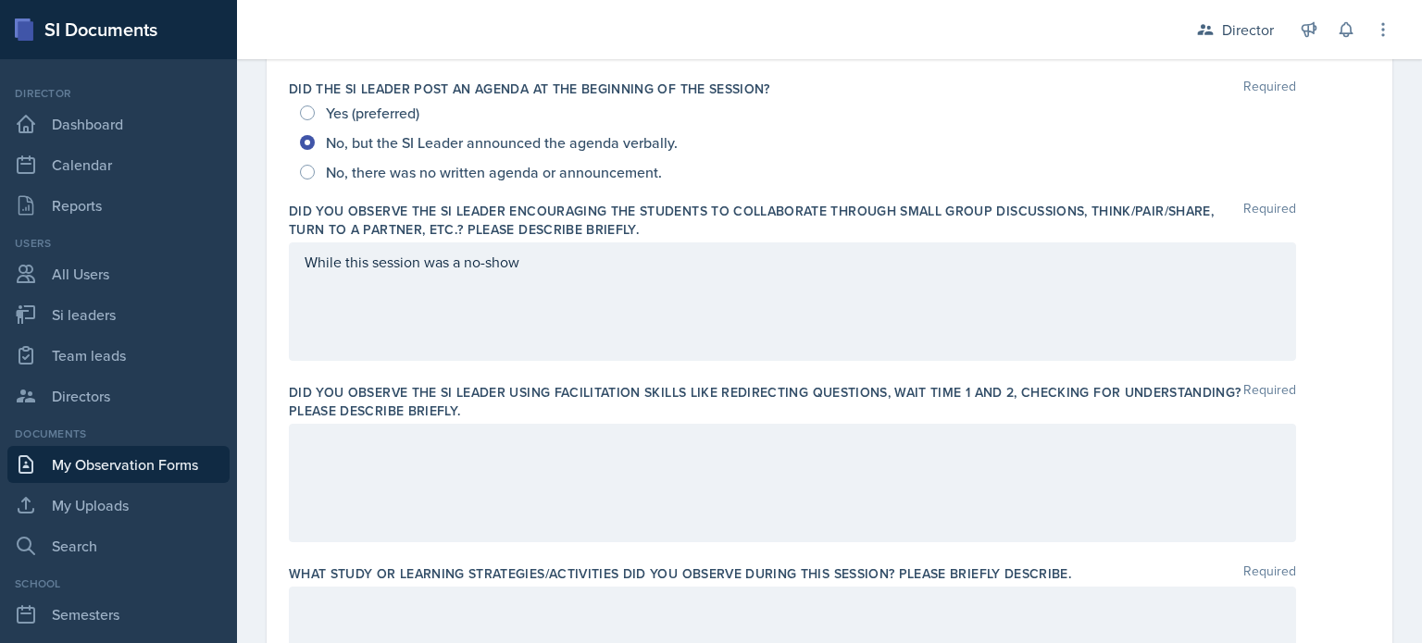
click at [554, 273] on p "While this session was a no-show" at bounding box center [793, 262] width 976 height 22
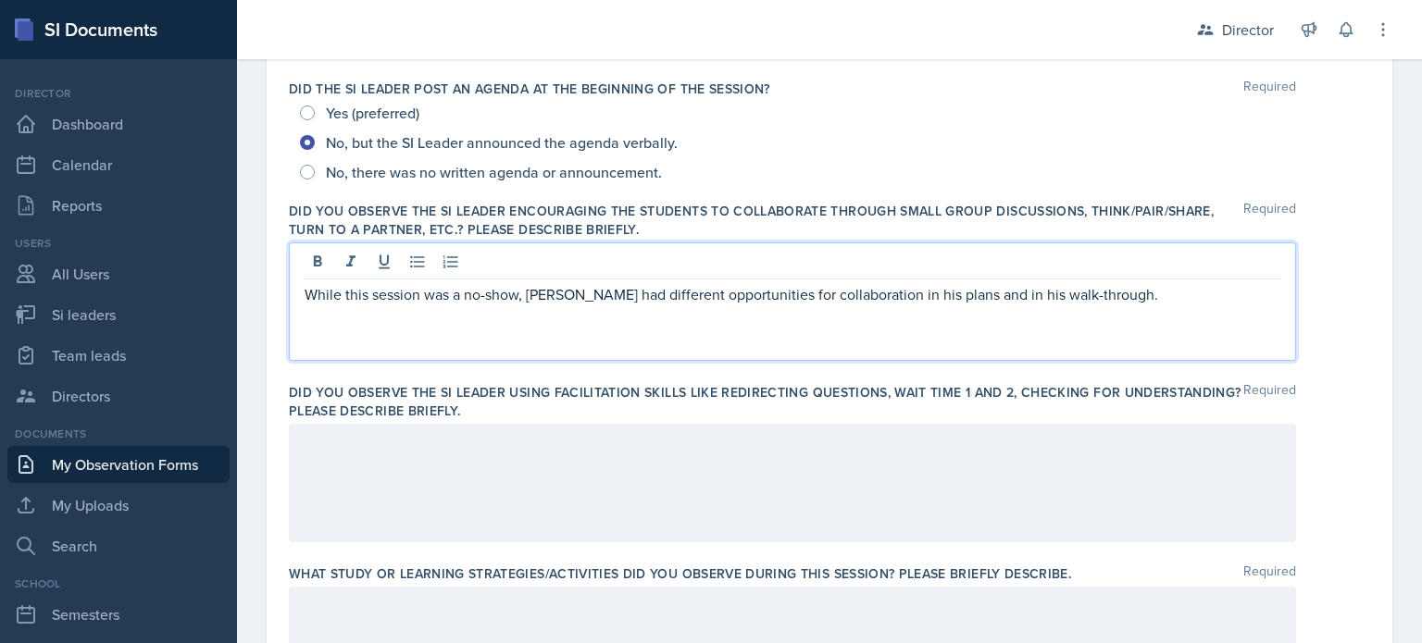
click at [534, 477] on div at bounding box center [792, 483] width 1007 height 118
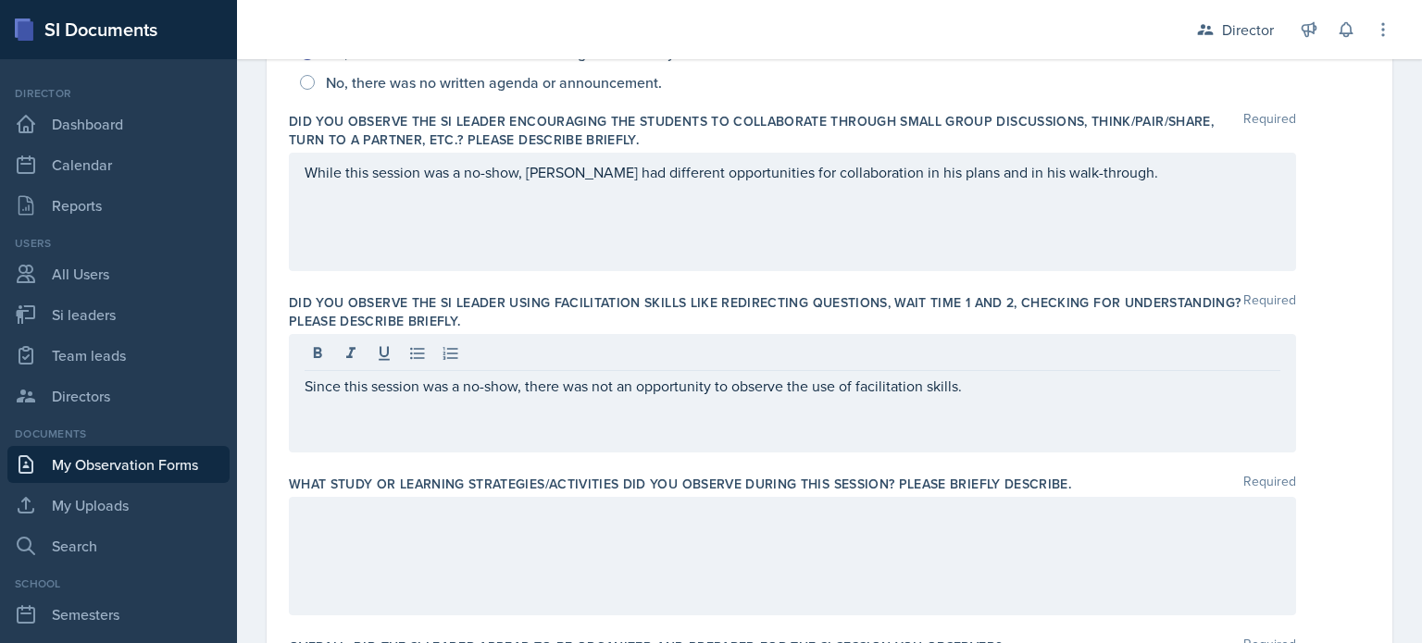
click at [434, 528] on div at bounding box center [792, 556] width 1007 height 118
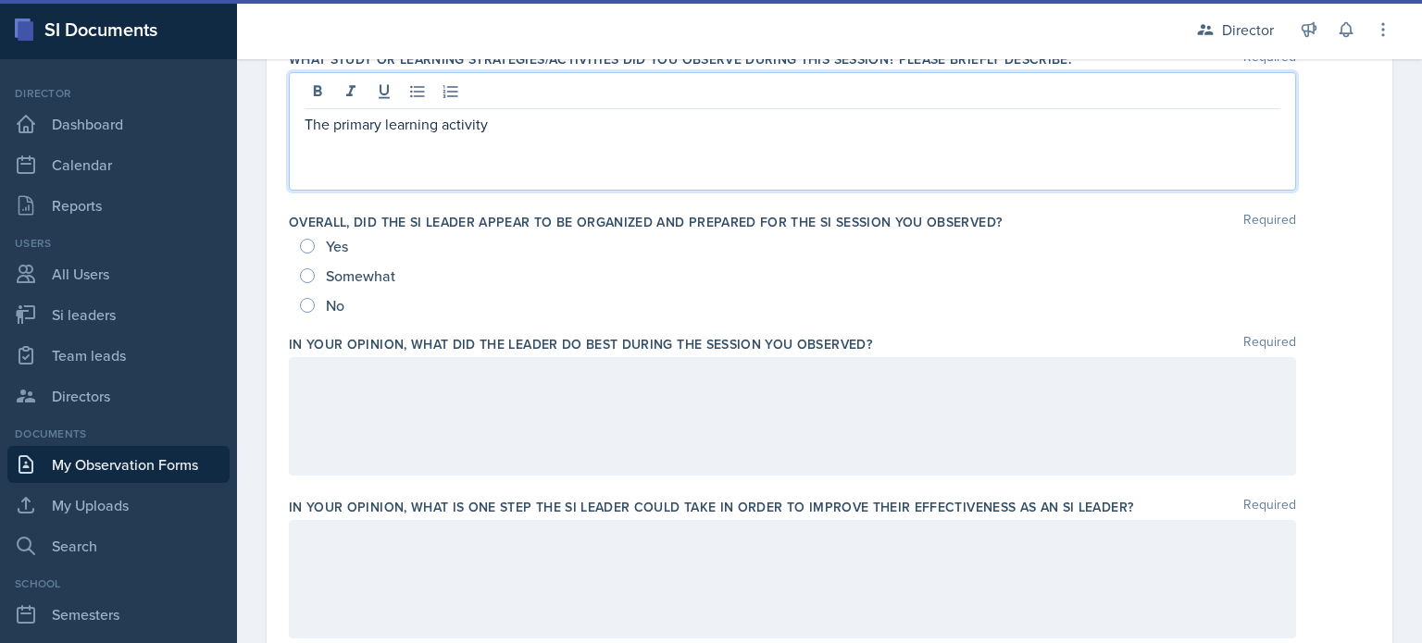
scroll to position [952, 0]
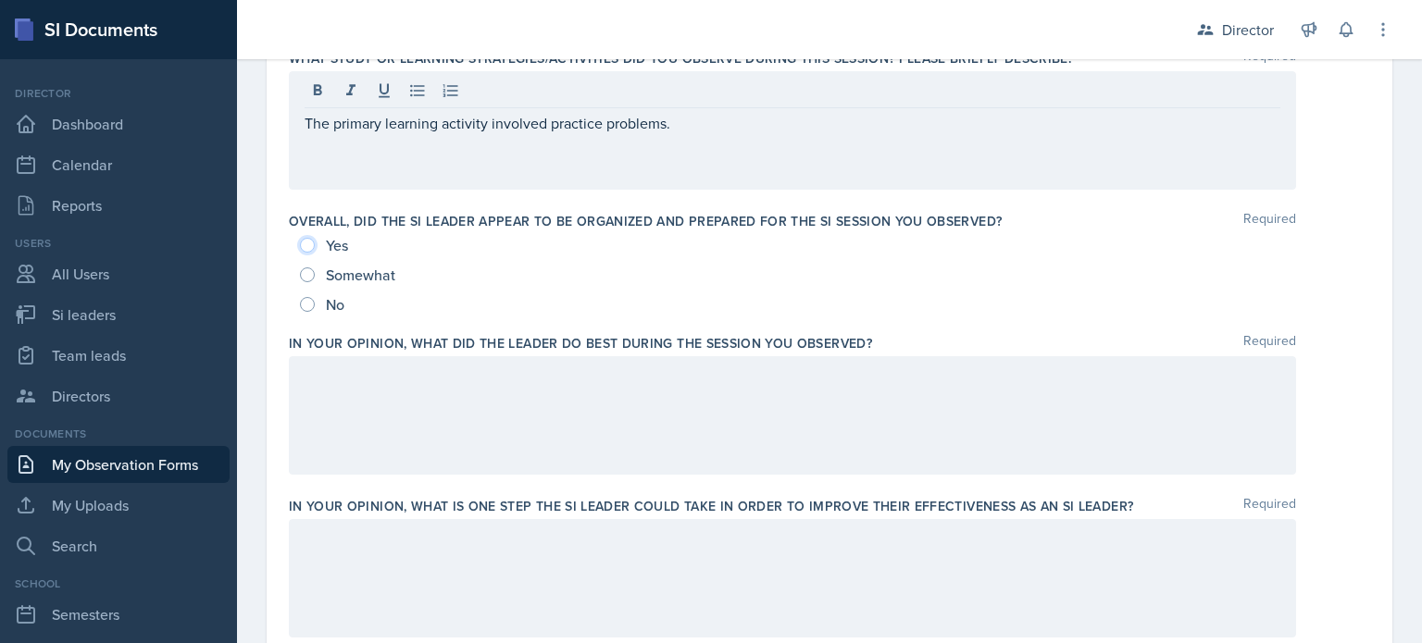
click at [304, 243] on input "Yes" at bounding box center [307, 245] width 15 height 15
radio input "true"
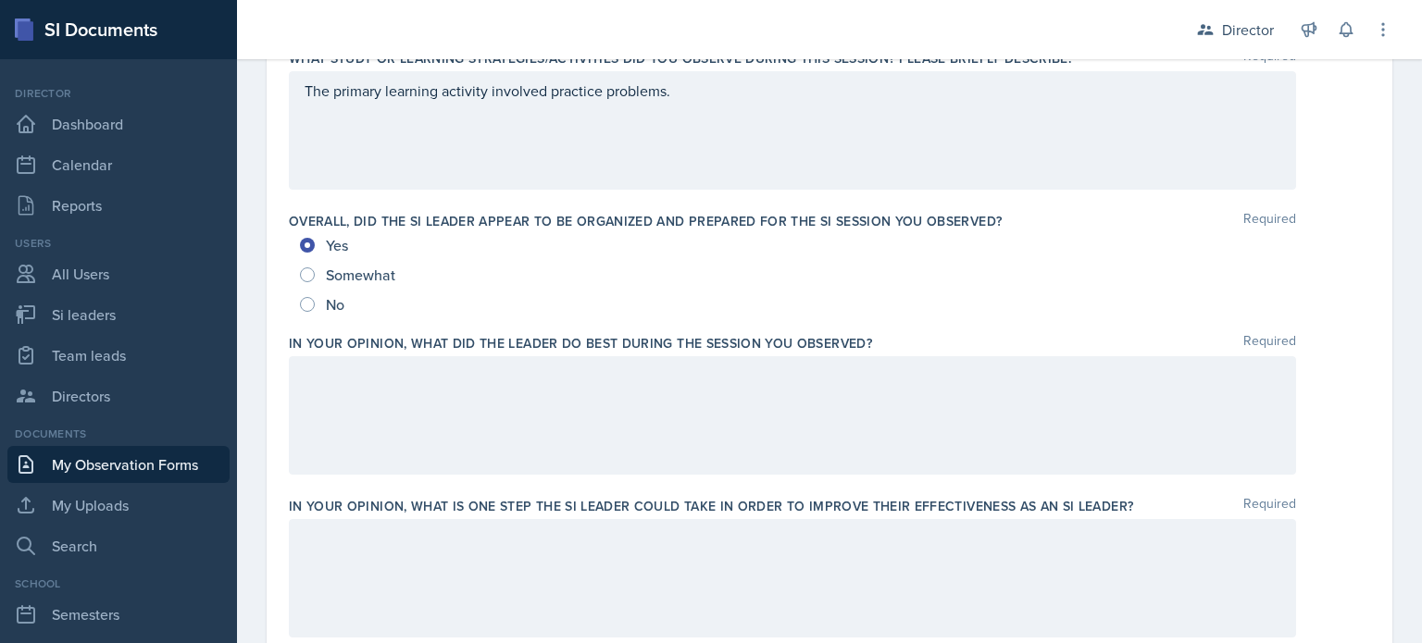
click at [365, 435] on div at bounding box center [792, 415] width 1007 height 118
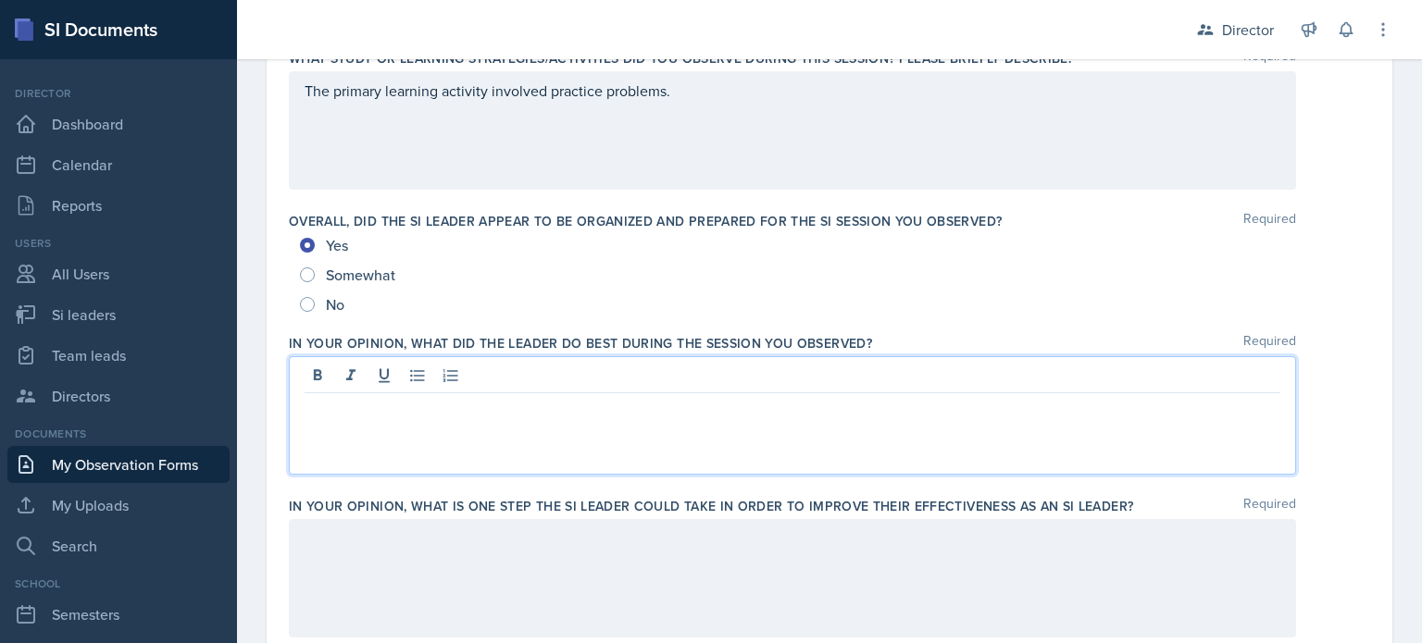
scroll to position [983, 0]
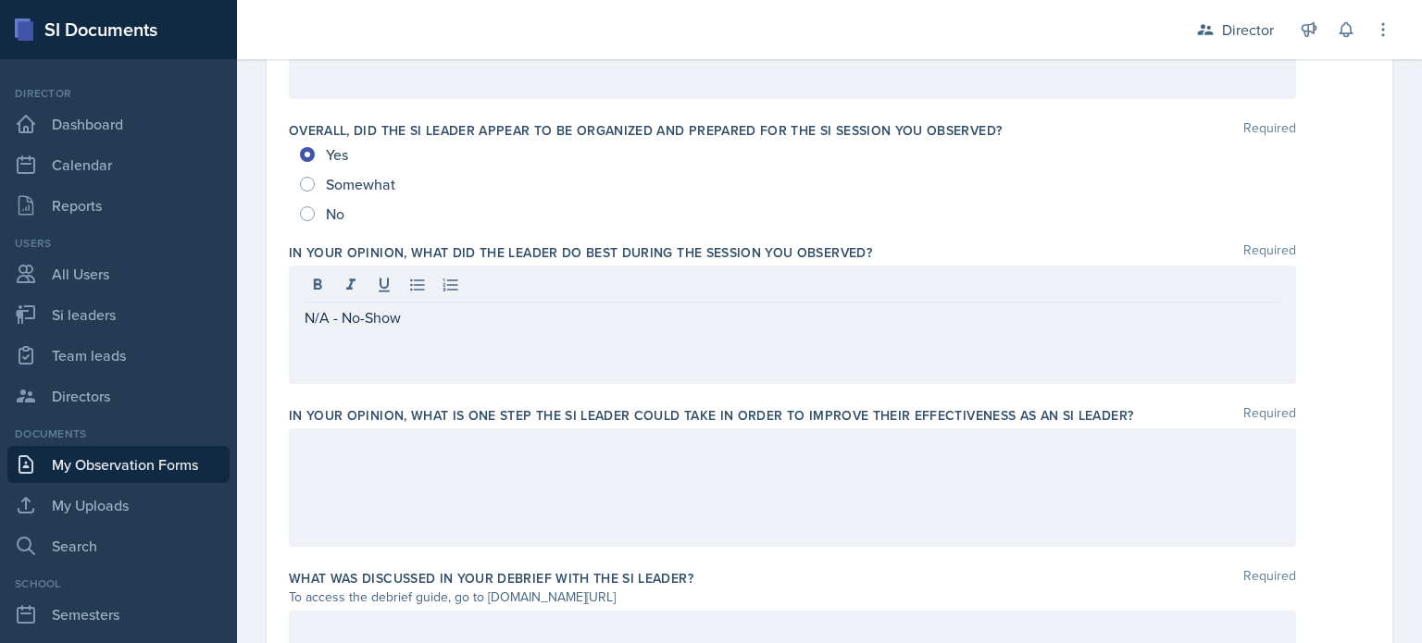
click at [355, 469] on div at bounding box center [792, 488] width 1007 height 118
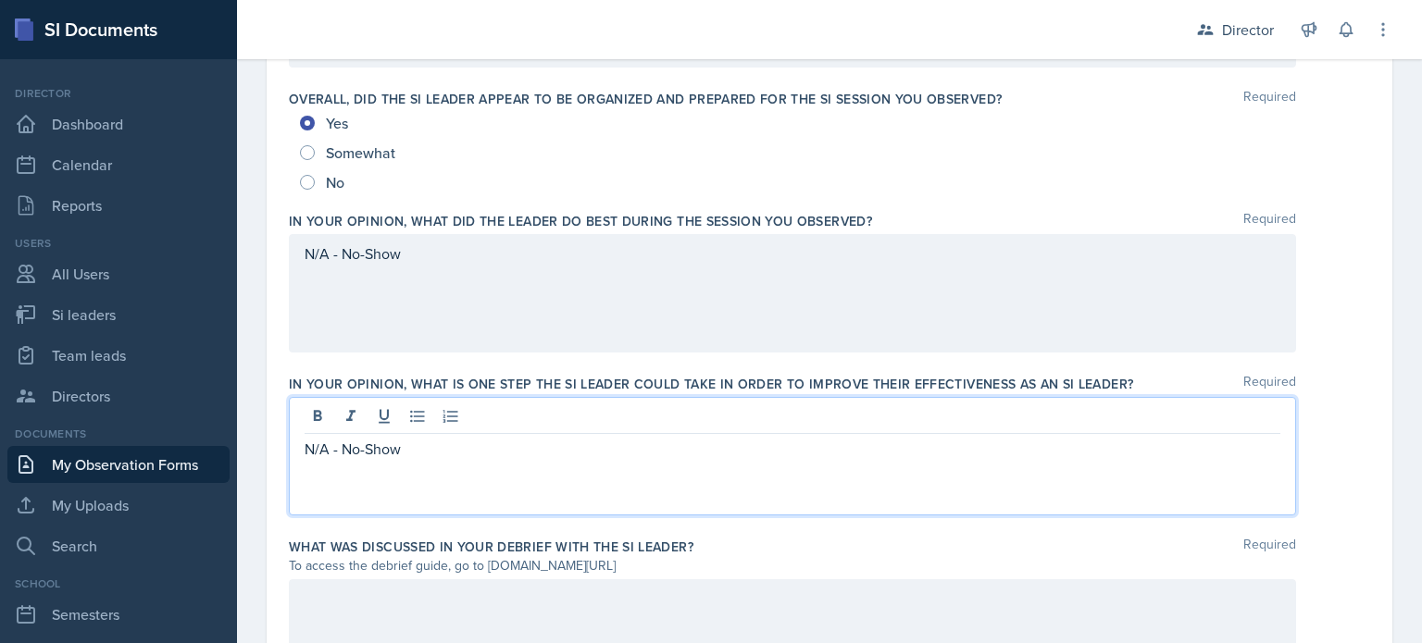
scroll to position [1364, 0]
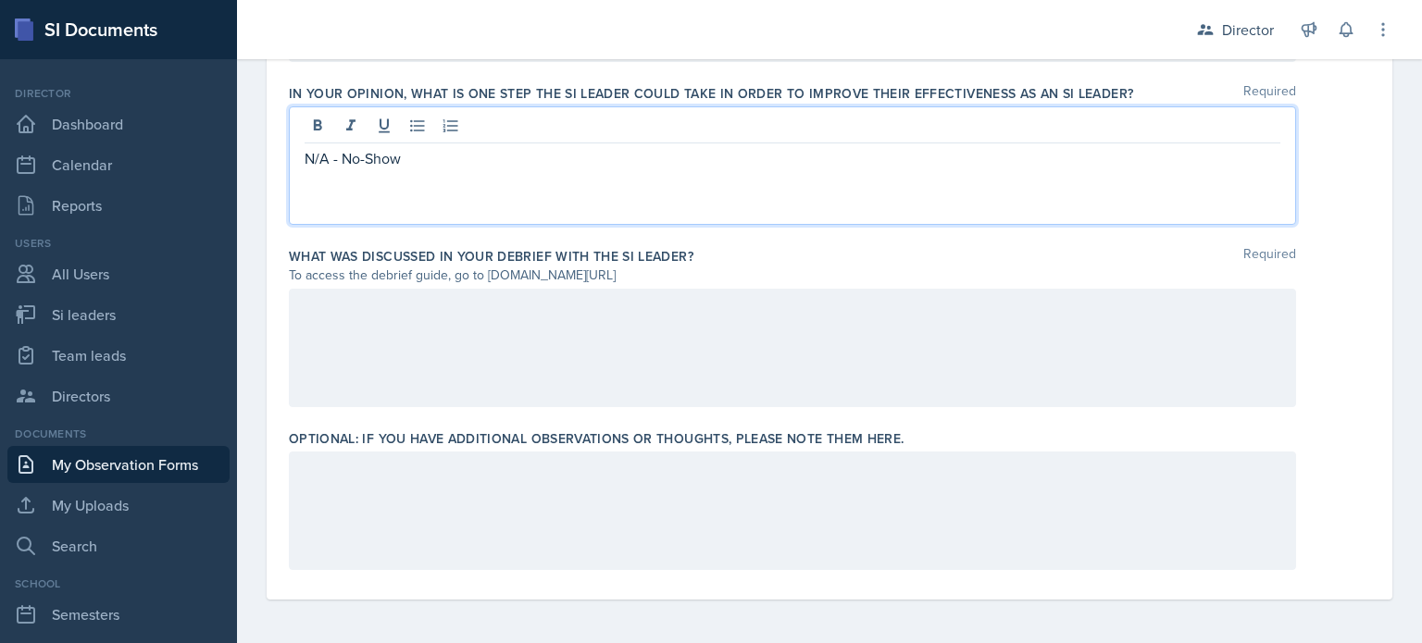
click at [382, 305] on div at bounding box center [792, 348] width 1007 height 118
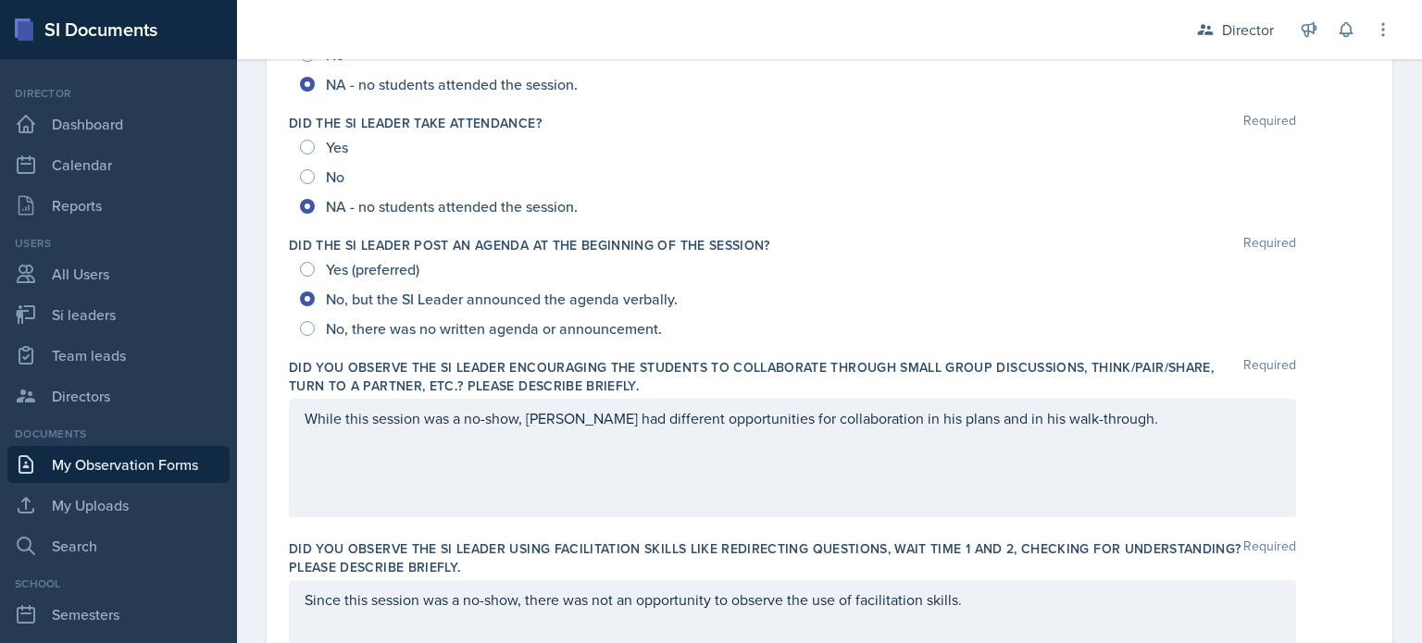
scroll to position [0, 0]
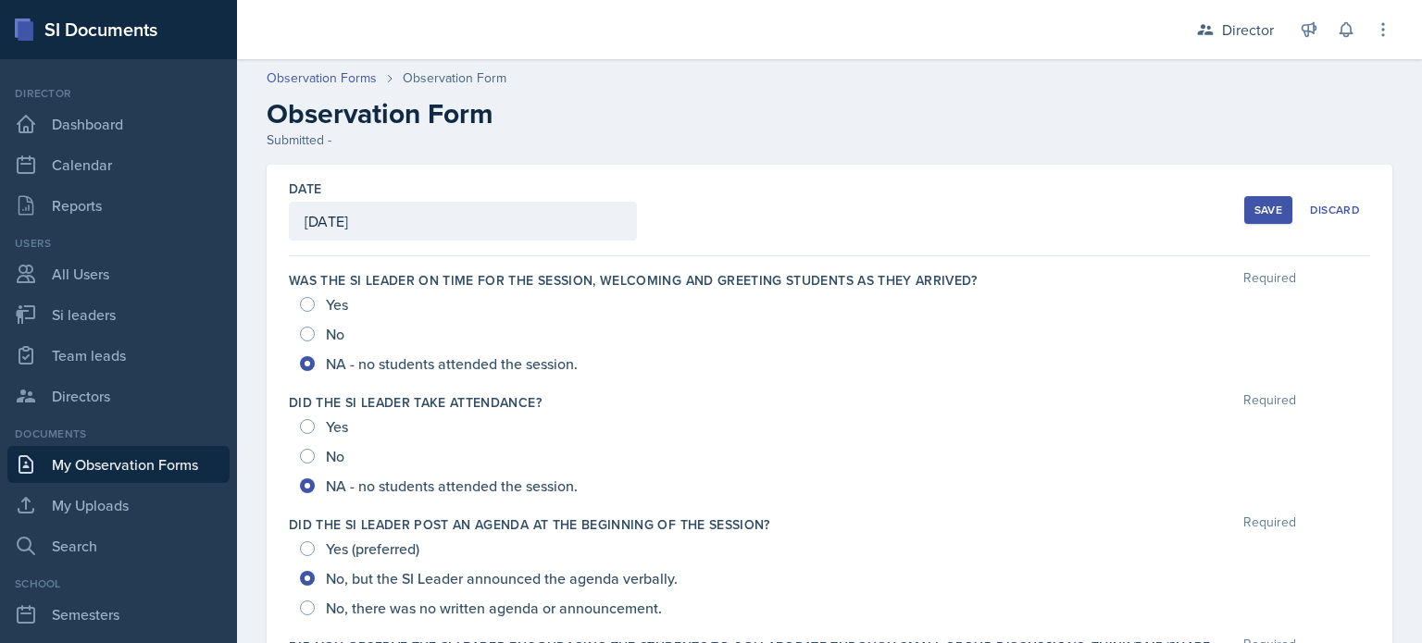
click at [709, 210] on div "Save" at bounding box center [1268, 210] width 28 height 15
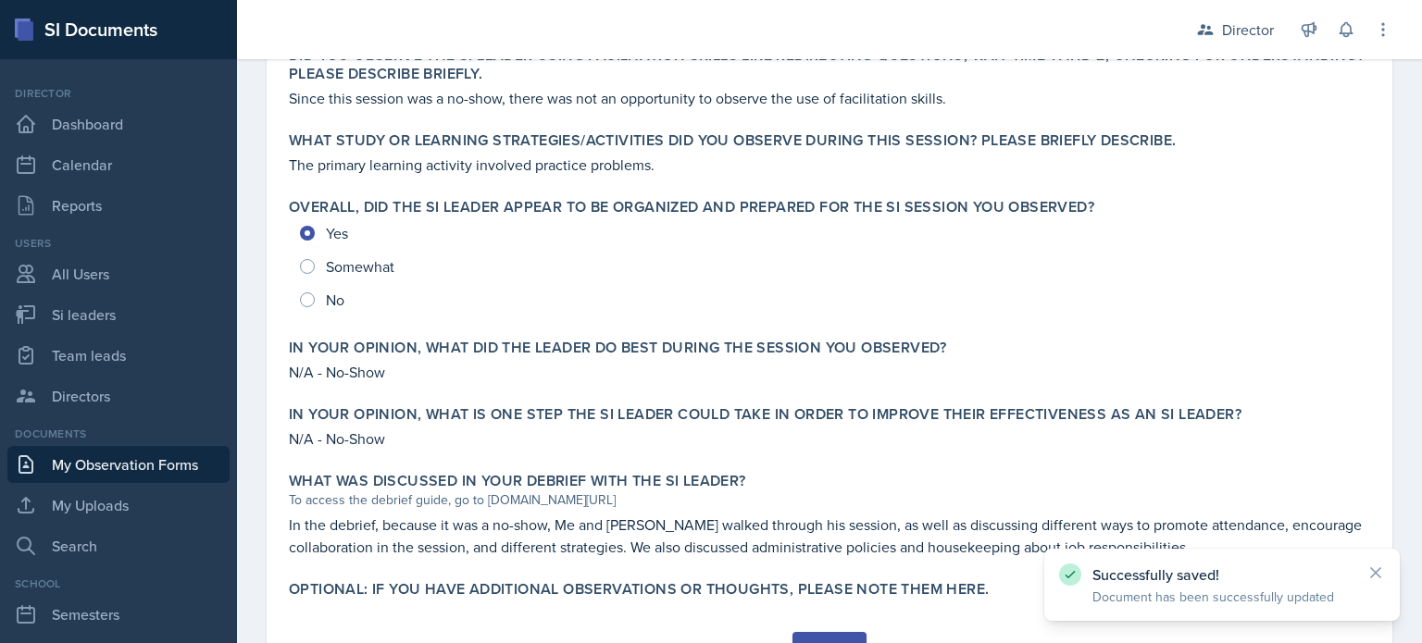
scroll to position [808, 0]
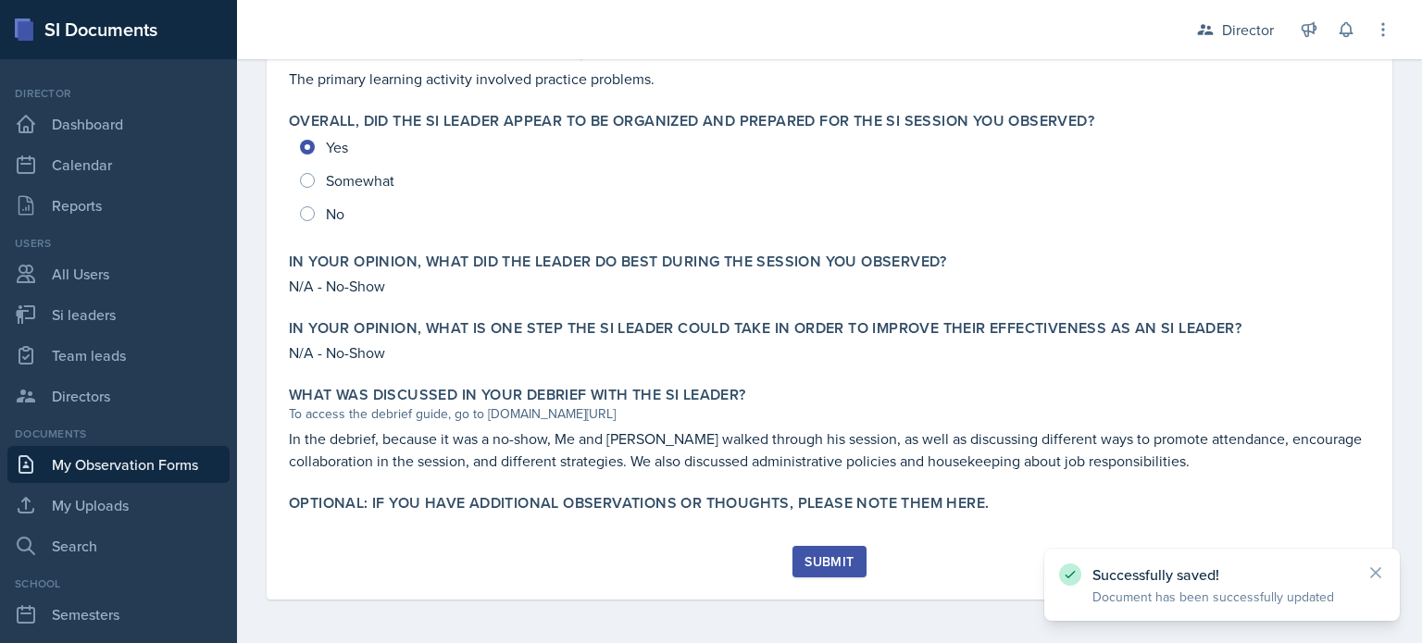
click at [709, 547] on button "Submit" at bounding box center [828, 561] width 73 height 31
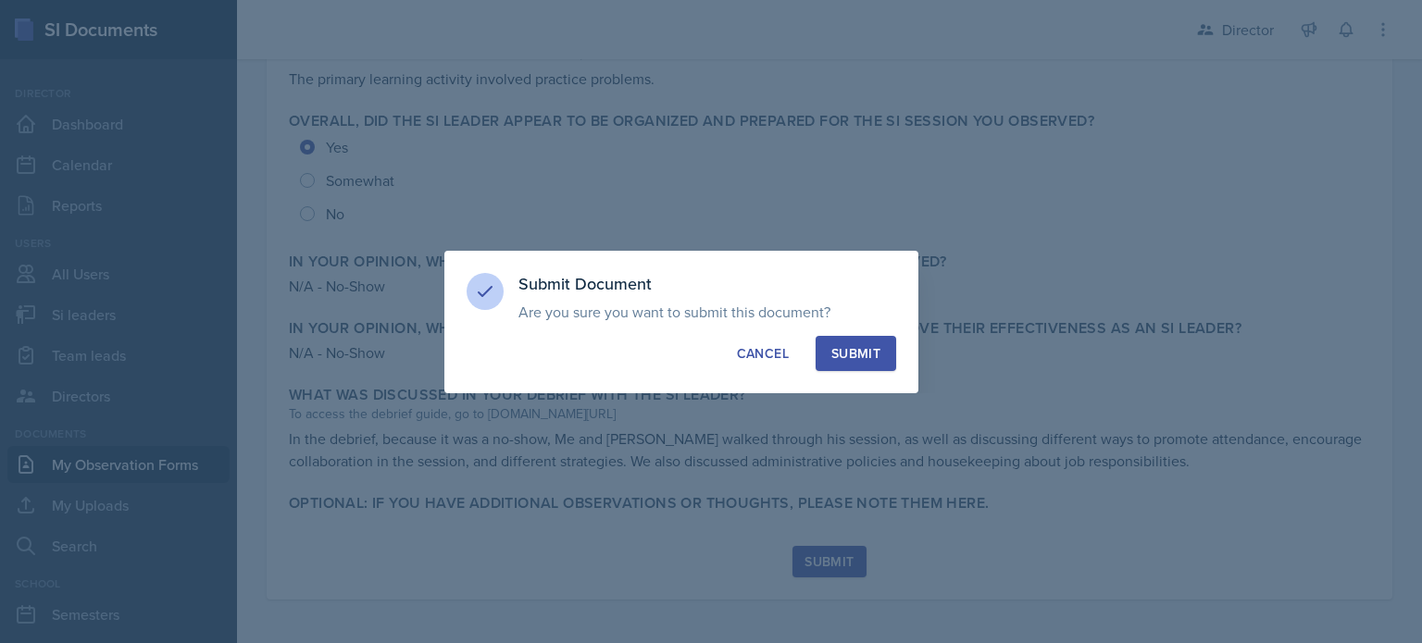
click at [709, 369] on button "Submit" at bounding box center [855, 353] width 81 height 35
radio input "true"
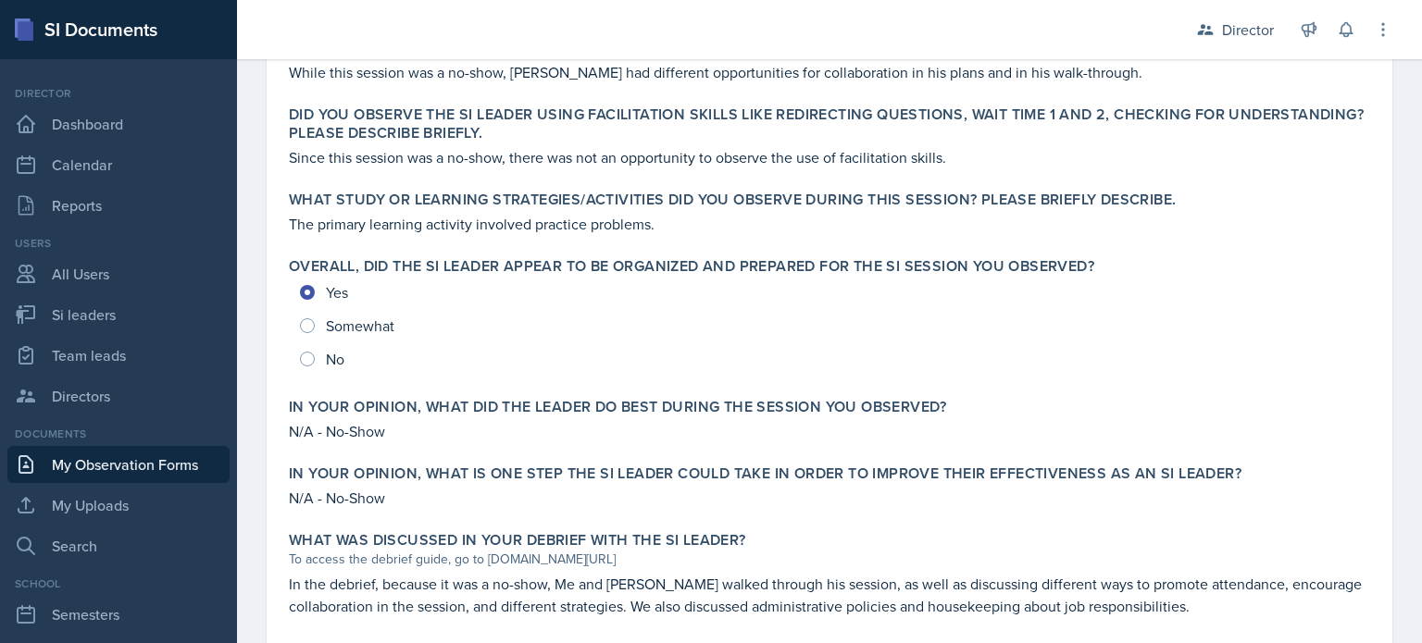
scroll to position [755, 0]
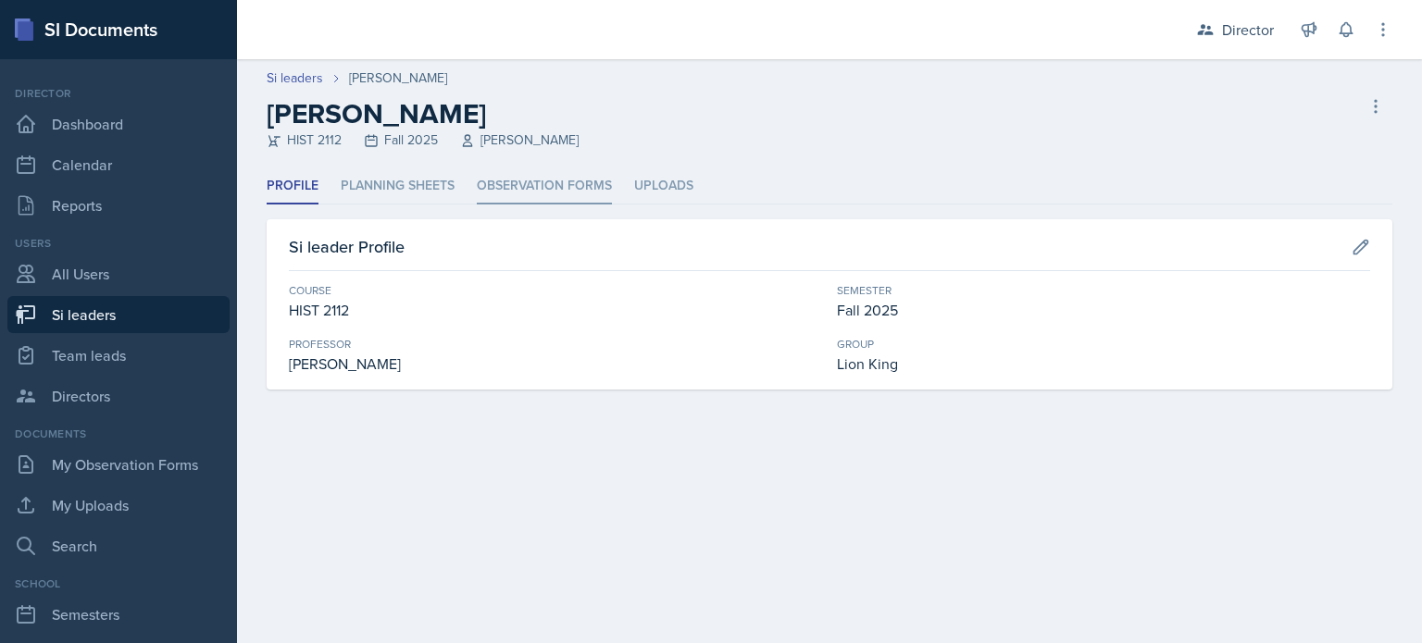
click at [570, 194] on li "Observation Forms" at bounding box center [544, 186] width 135 height 36
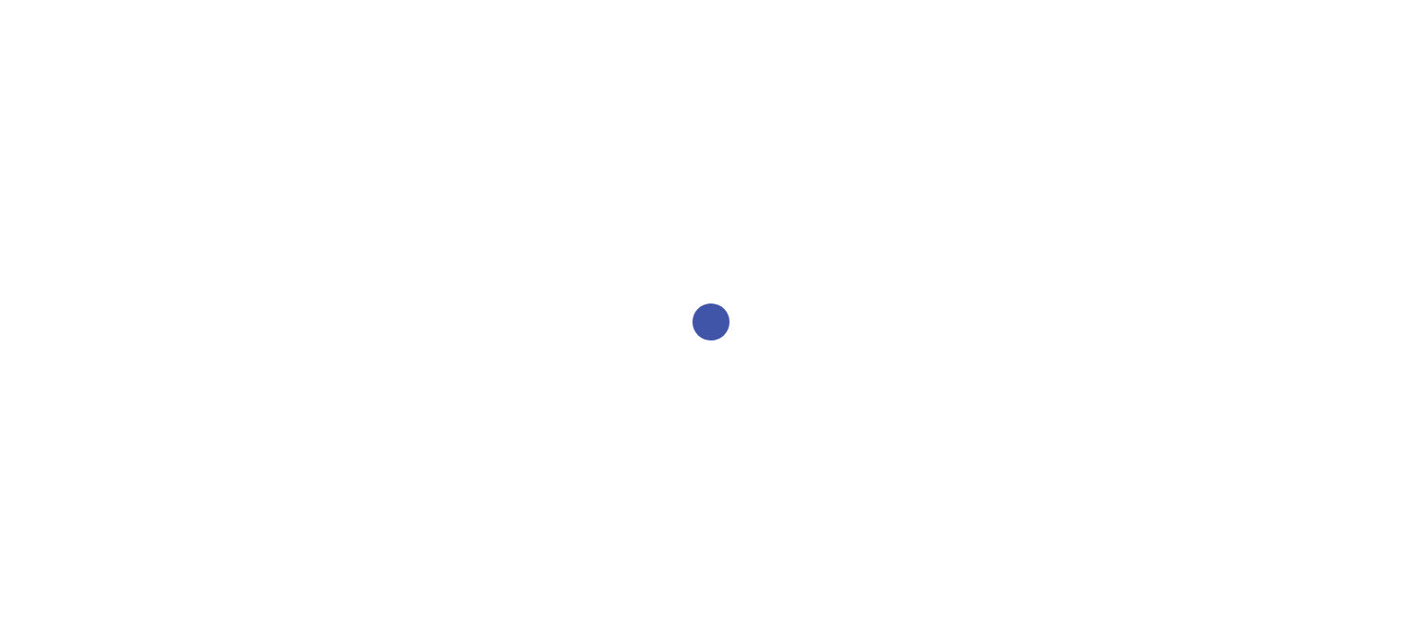
select select "2bed604d-1099-4043-b1bc-2365e8740244"
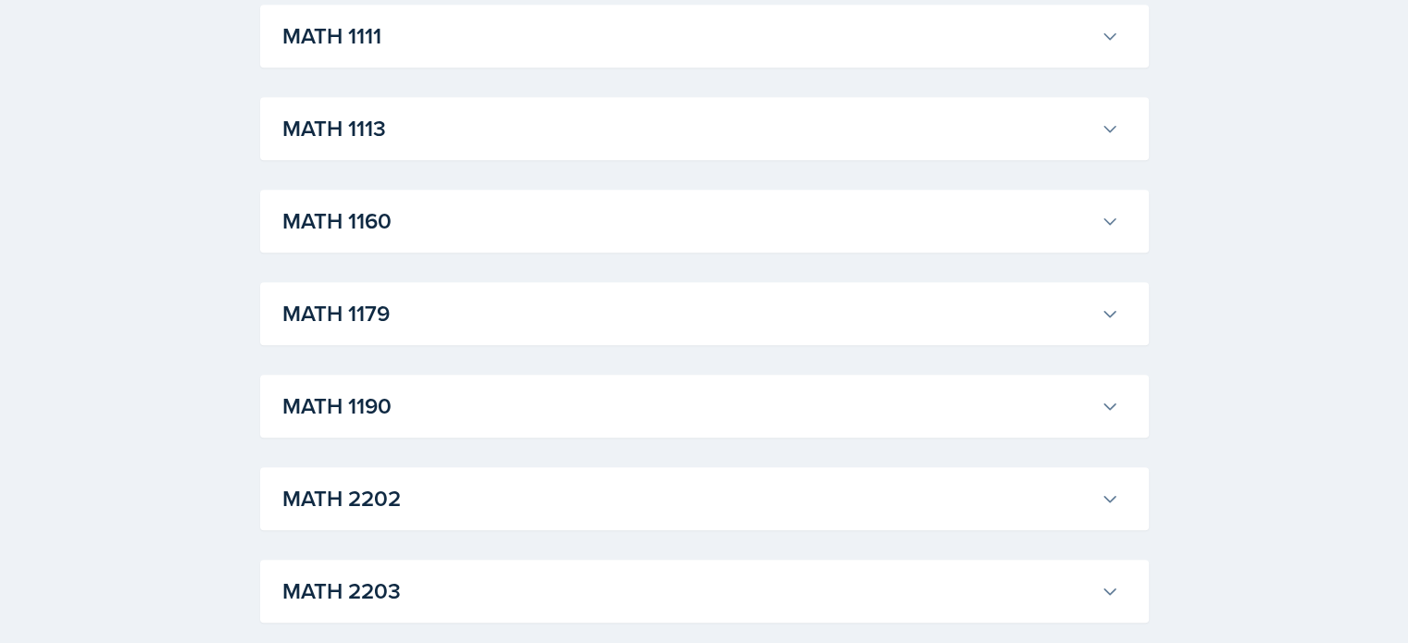
scroll to position [1816, 0]
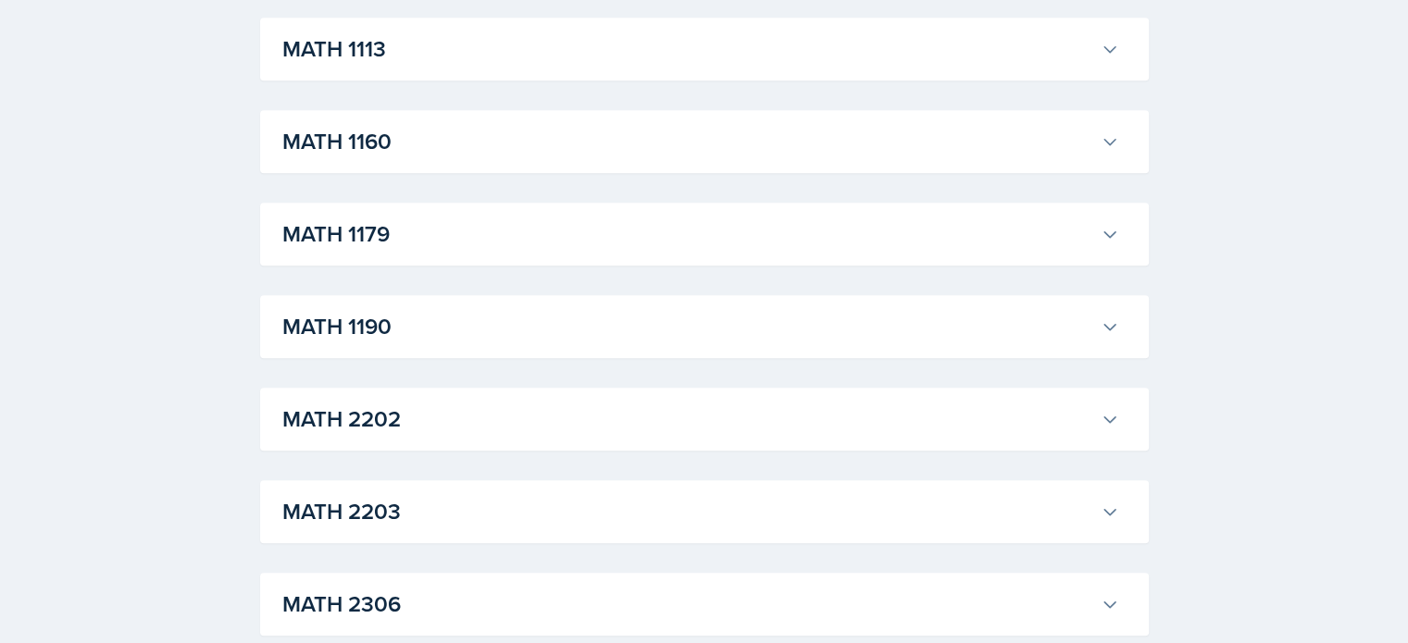
click at [541, 320] on h3 "MATH 1190" at bounding box center [687, 326] width 811 height 33
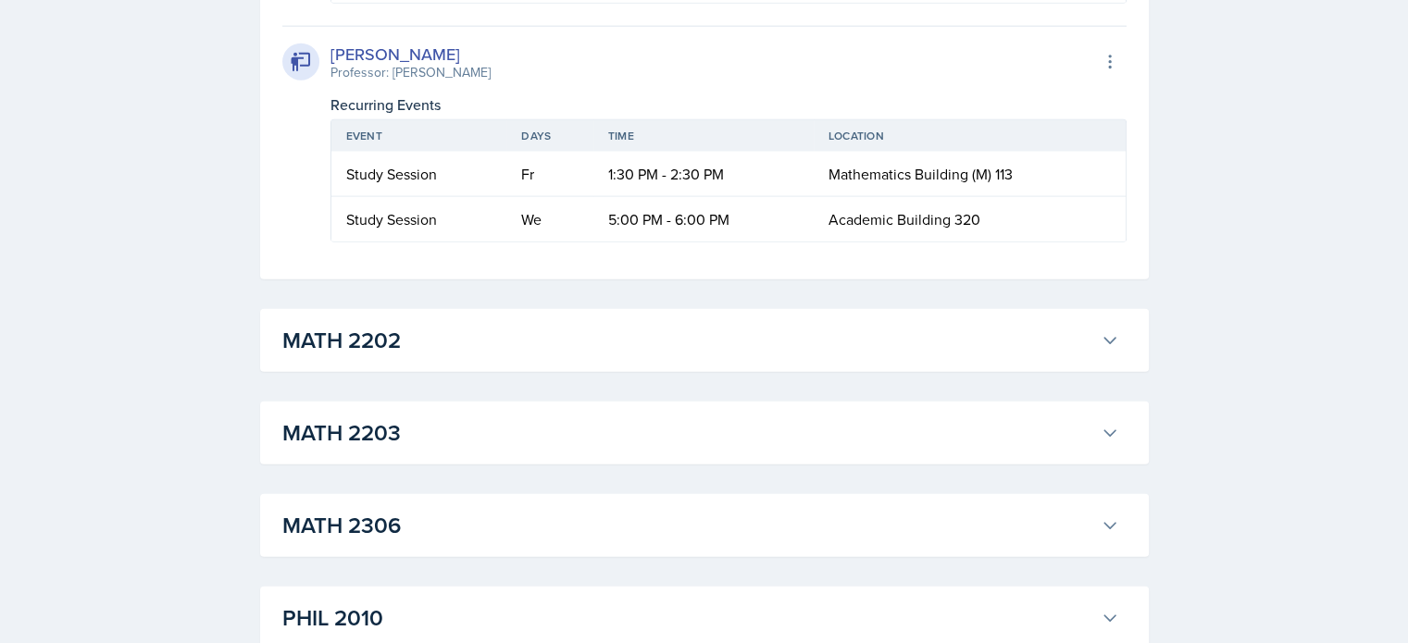
scroll to position [4656, 0]
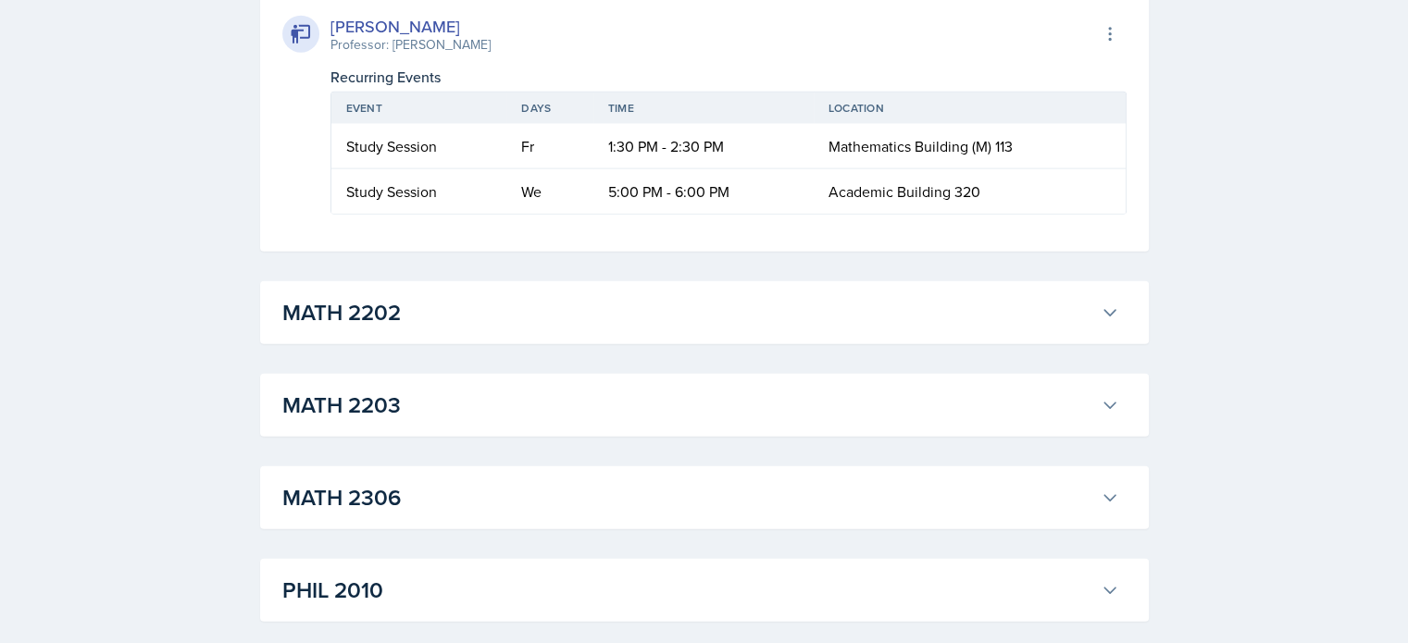
click at [401, 55] on div "Professor: [PERSON_NAME]" at bounding box center [410, 44] width 160 height 19
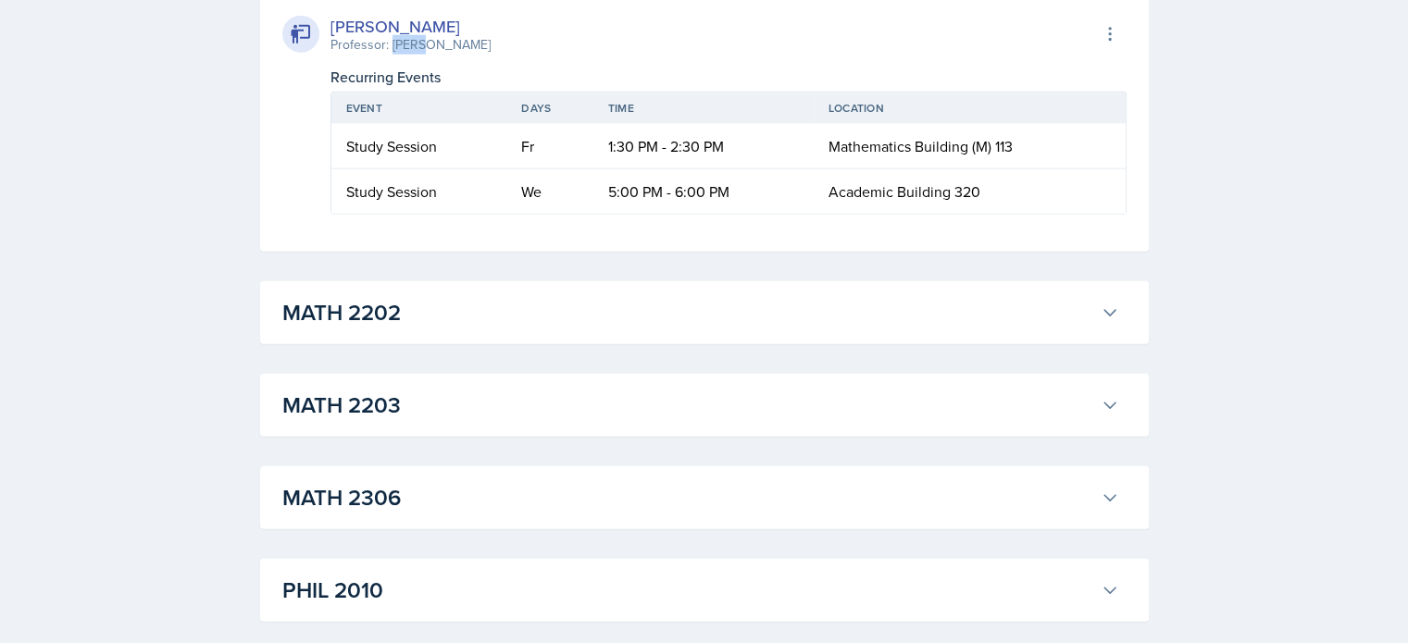
click at [401, 55] on div "Professor: [PERSON_NAME]" at bounding box center [410, 44] width 160 height 19
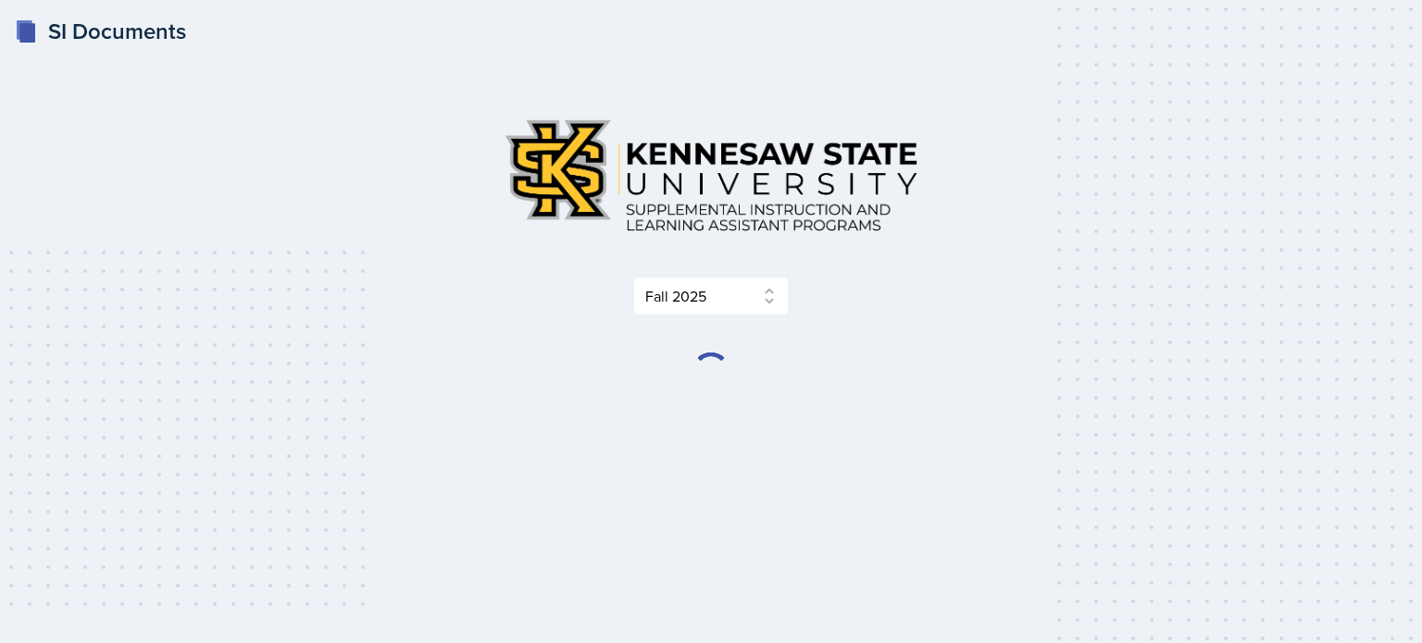
select select "2bed604d-1099-4043-b1bc-2365e8740244"
